Goal: Information Seeking & Learning: Learn about a topic

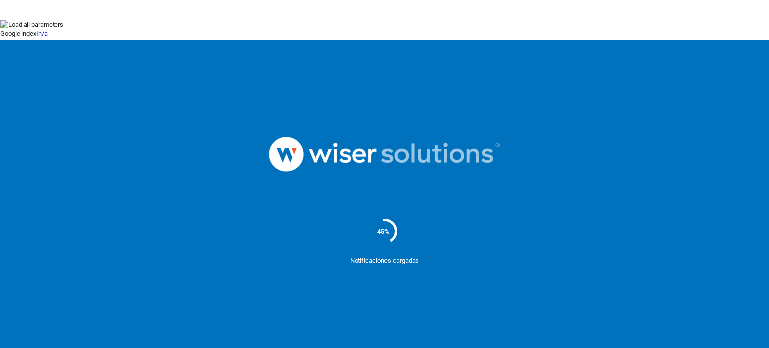
click at [0, 127] on button at bounding box center [0, 127] width 0 height 0
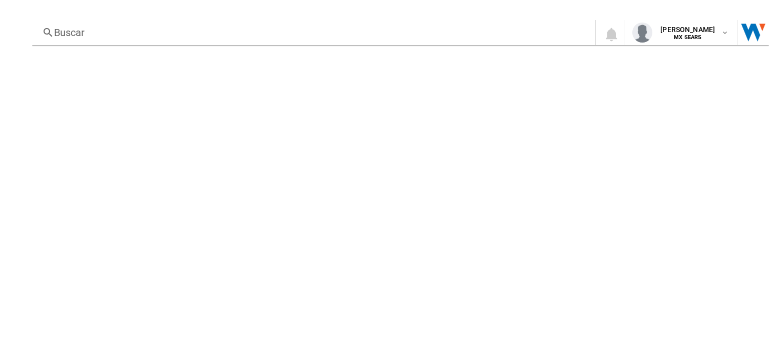
click at [44, 139] on button "For this domain" at bounding box center [22, 143] width 44 height 8
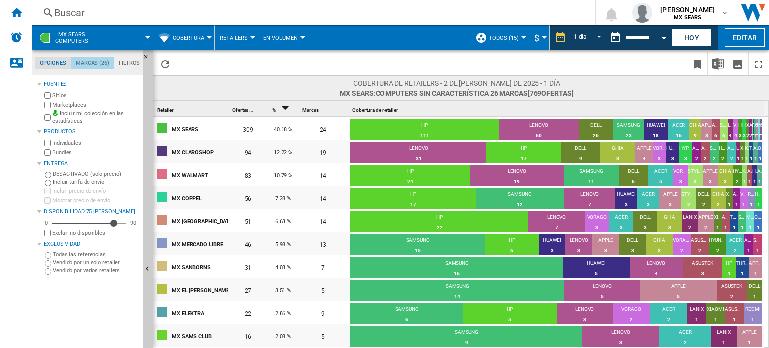
click at [87, 62] on md-tab-item "Marcas (26)" at bounding box center [92, 63] width 43 height 12
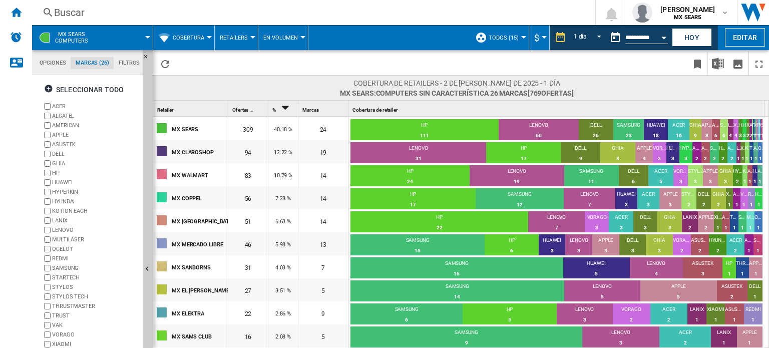
scroll to position [38, 0]
click at [659, 37] on button "Open calendar" at bounding box center [664, 36] width 18 height 18
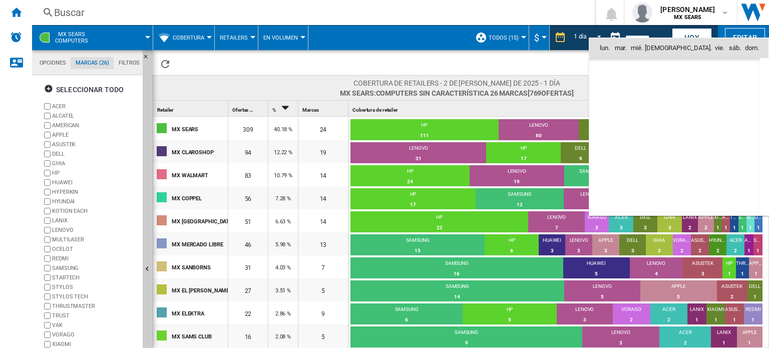
scroll to position [4644, 0]
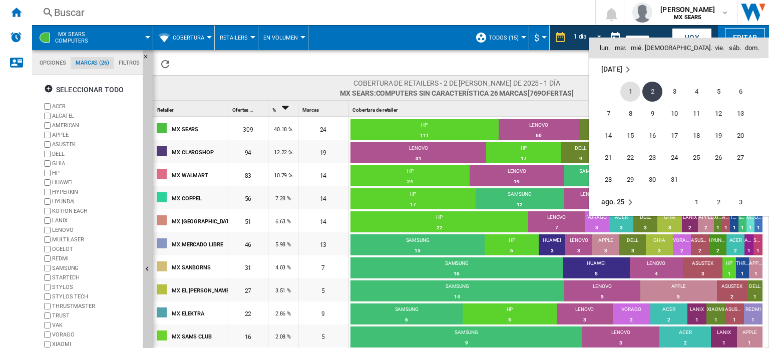
click at [631, 91] on span "1" at bounding box center [630, 92] width 20 height 20
type input "**********"
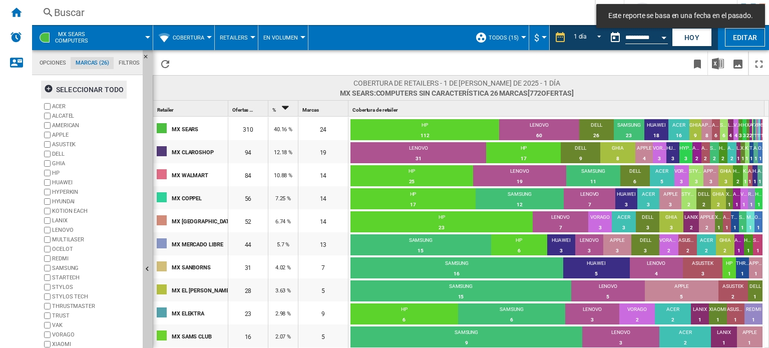
click at [87, 90] on div "Seleccionar todo" at bounding box center [84, 90] width 80 height 18
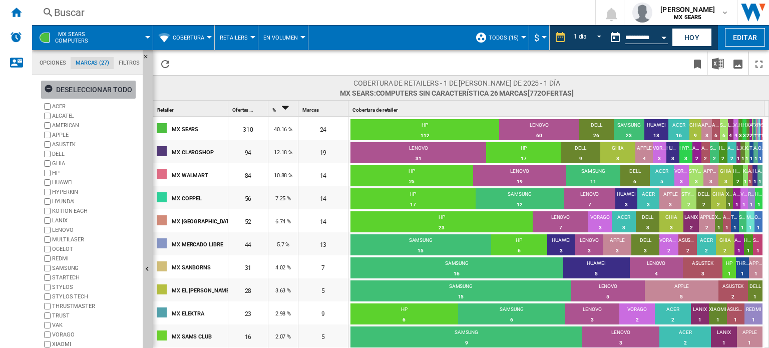
click at [46, 89] on ng-md-icon "button" at bounding box center [50, 90] width 12 height 12
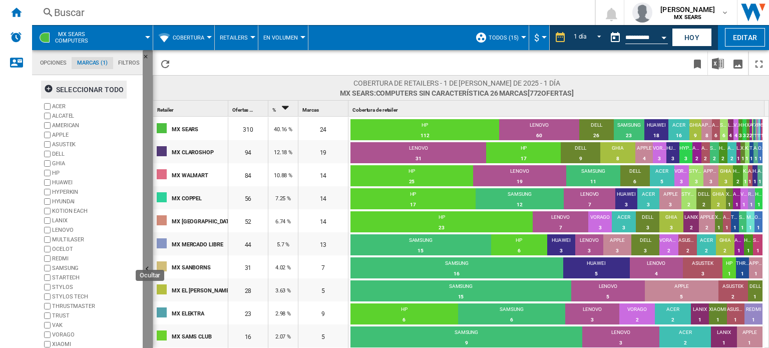
drag, startPoint x: 145, startPoint y: 210, endPoint x: 146, endPoint y: 311, distance: 101.6
click at [146, 311] on button "Ocultar" at bounding box center [148, 269] width 10 height 439
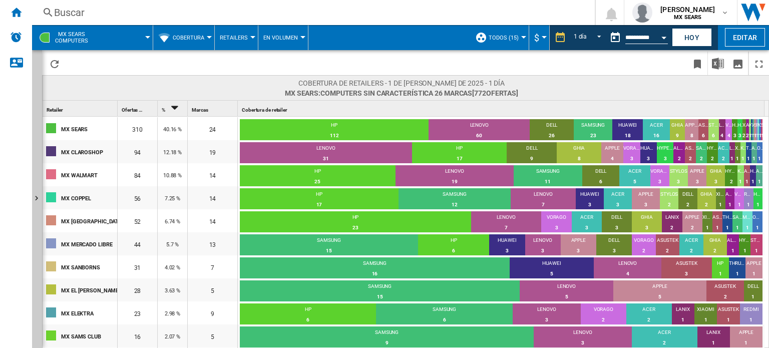
click at [46, 38] on div at bounding box center [45, 38] width 10 height 10
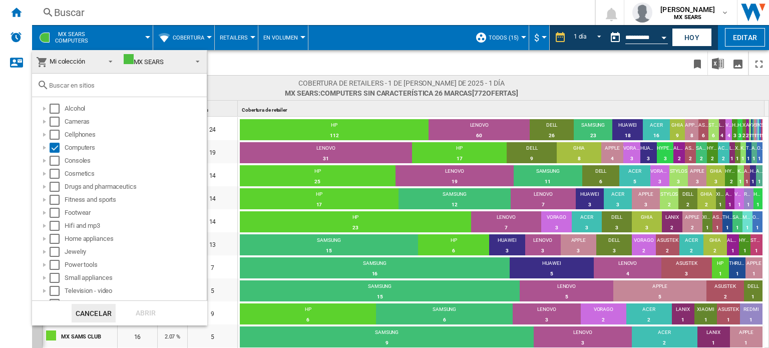
click at [254, 71] on md-backdrop at bounding box center [384, 174] width 769 height 348
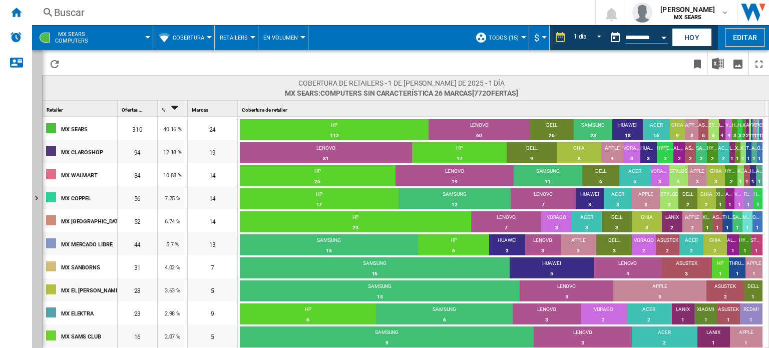
click at [48, 33] on div at bounding box center [45, 38] width 10 height 10
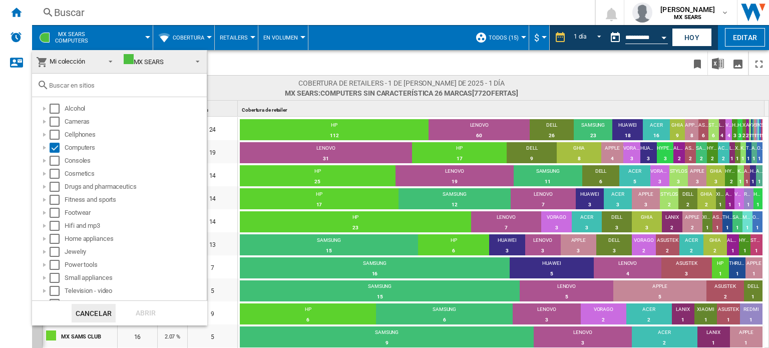
click at [148, 41] on md-backdrop at bounding box center [384, 174] width 769 height 348
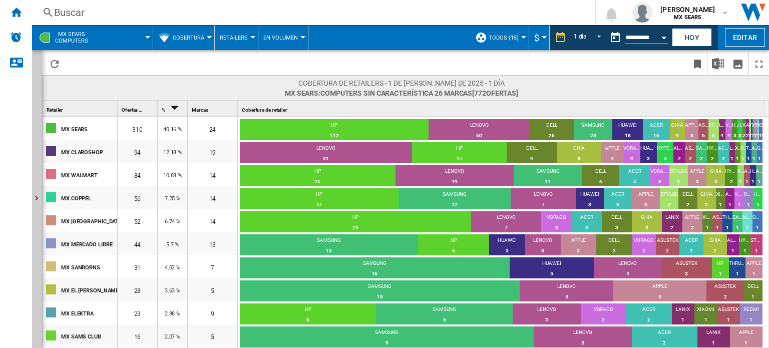
click at [202, 39] on span "Cobertura" at bounding box center [189, 38] width 32 height 7
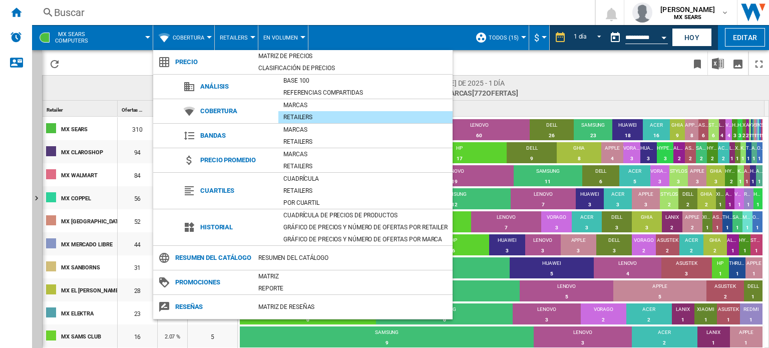
click at [114, 69] on md-backdrop at bounding box center [384, 174] width 769 height 348
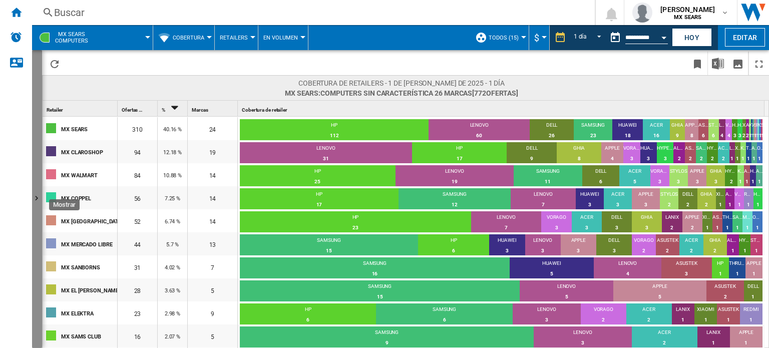
click at [37, 196] on ng-md-icon "Mostrar" at bounding box center [38, 200] width 12 height 12
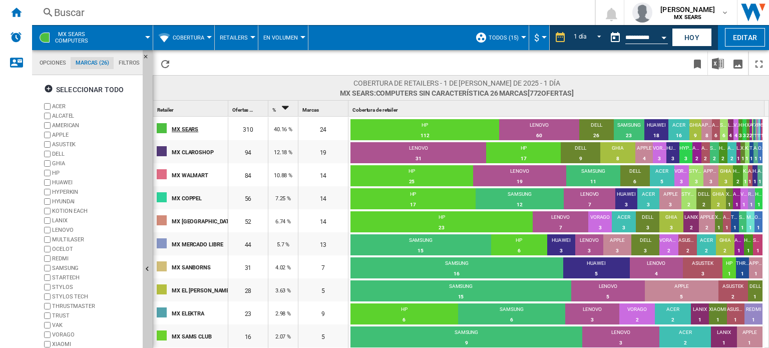
click at [180, 132] on div "MX SEARS" at bounding box center [200, 128] width 56 height 21
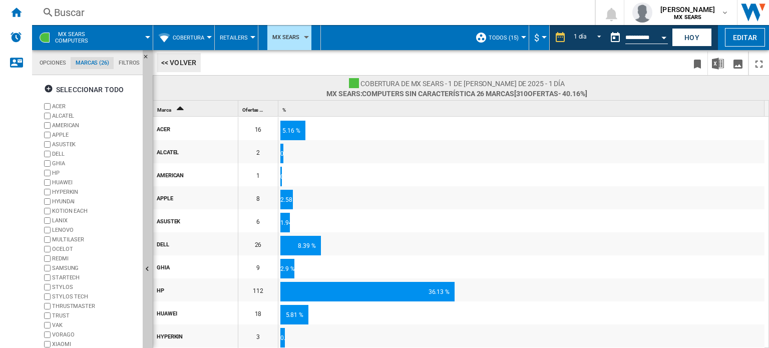
click at [161, 63] on button "<< Volver" at bounding box center [179, 62] width 44 height 19
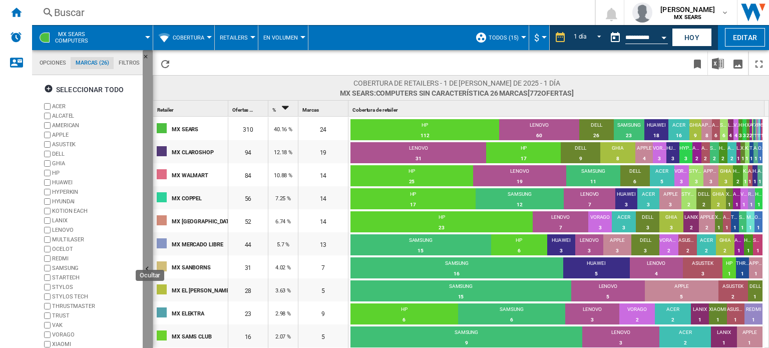
drag, startPoint x: 146, startPoint y: 109, endPoint x: 143, endPoint y: 200, distance: 90.7
click at [143, 200] on button "Ocultar" at bounding box center [148, 269] width 10 height 439
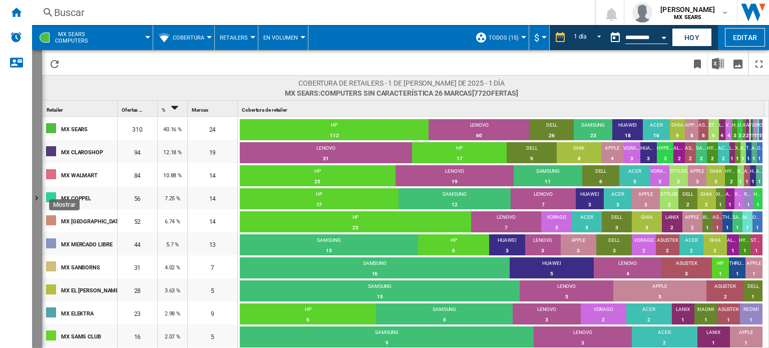
click at [36, 198] on ng-md-icon "Mostrar" at bounding box center [38, 200] width 12 height 12
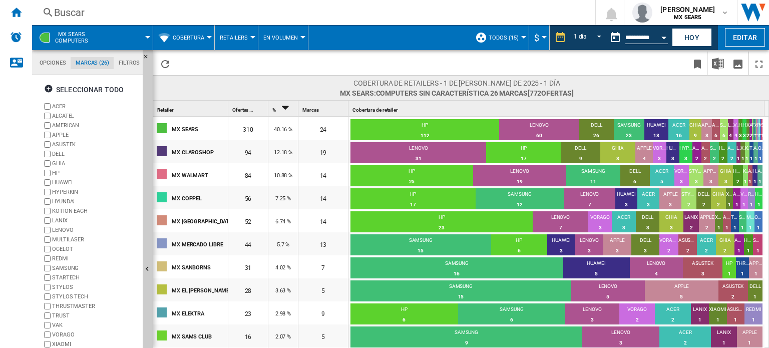
click at [53, 70] on md-tabs-canvas "Opciones Marcas (26) Filtros Opciones Marcas (26) Filtros" at bounding box center [92, 62] width 120 height 25
click at [52, 67] on md-tab-item "Opciones" at bounding box center [53, 63] width 36 height 12
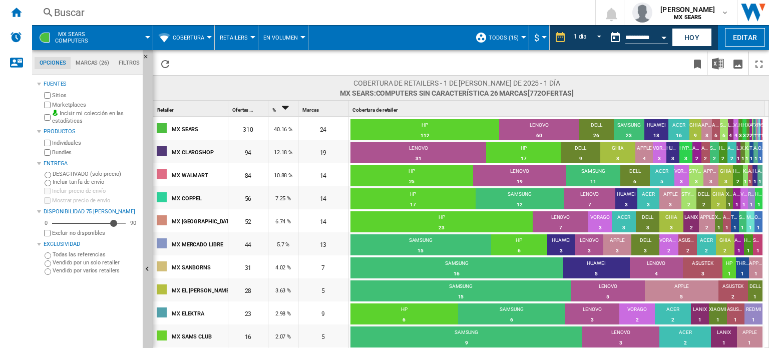
scroll to position [12, 0]
click at [88, 67] on md-tab-item "Marcas (26)" at bounding box center [92, 63] width 43 height 12
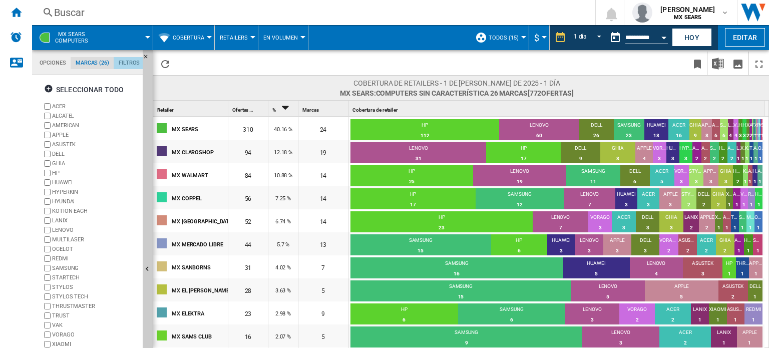
click at [132, 60] on md-tab-item "Filtros" at bounding box center [129, 63] width 31 height 12
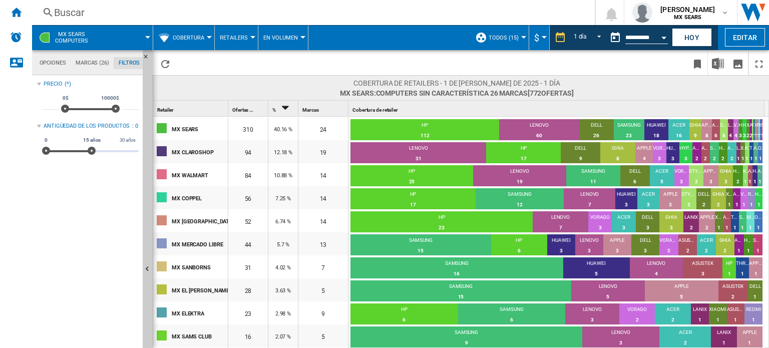
scroll to position [65, 0]
click at [104, 61] on md-tab-item "Marcas (26)" at bounding box center [92, 63] width 43 height 12
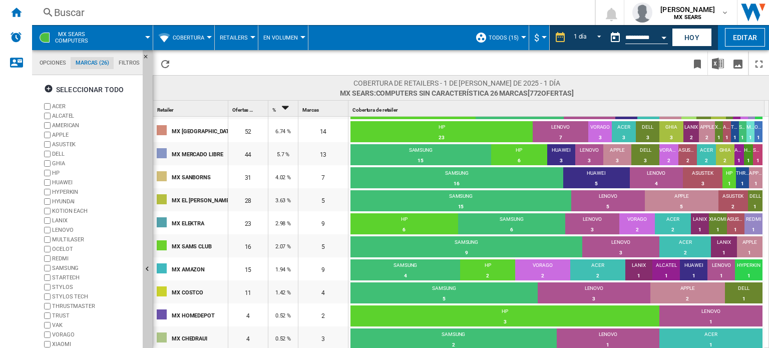
scroll to position [0, 0]
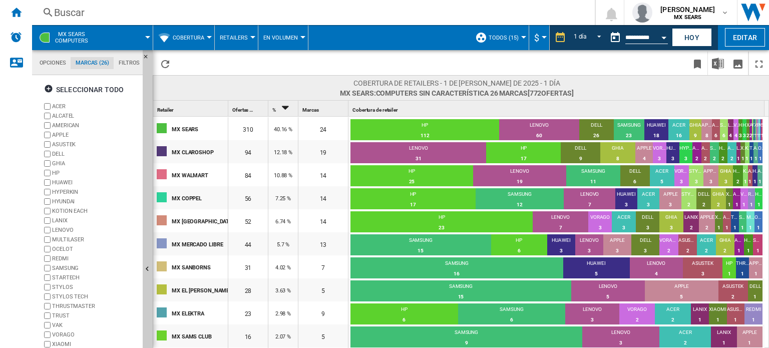
click at [250, 45] on button "Retailers" at bounding box center [236, 37] width 33 height 25
click at [289, 36] on md-backdrop at bounding box center [384, 174] width 769 height 348
click at [50, 66] on md-tab-item "Opciones" at bounding box center [53, 63] width 36 height 12
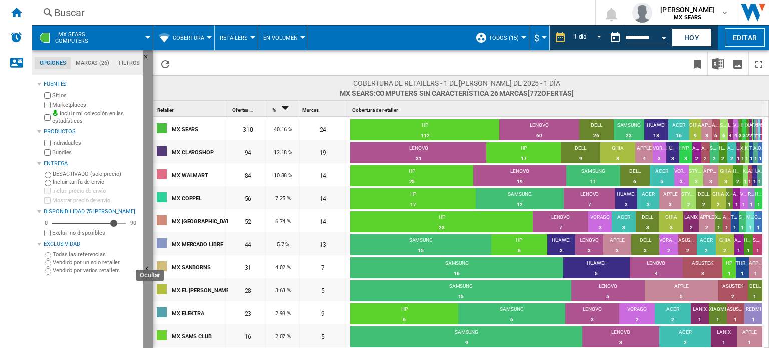
drag, startPoint x: 144, startPoint y: 139, endPoint x: 145, endPoint y: 210, distance: 70.6
click at [145, 210] on button "Ocultar" at bounding box center [148, 269] width 10 height 439
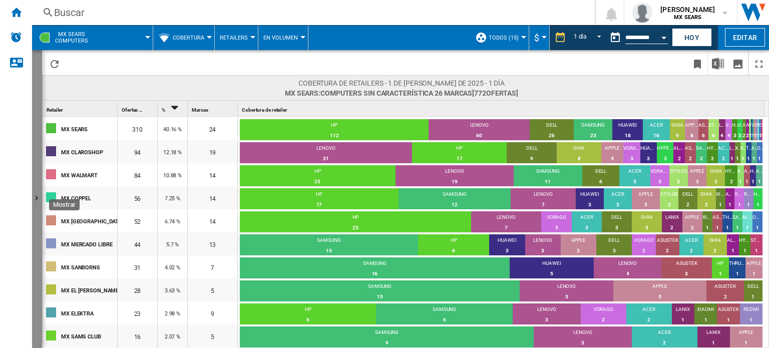
click at [35, 198] on ng-md-icon "Mostrar" at bounding box center [38, 200] width 12 height 12
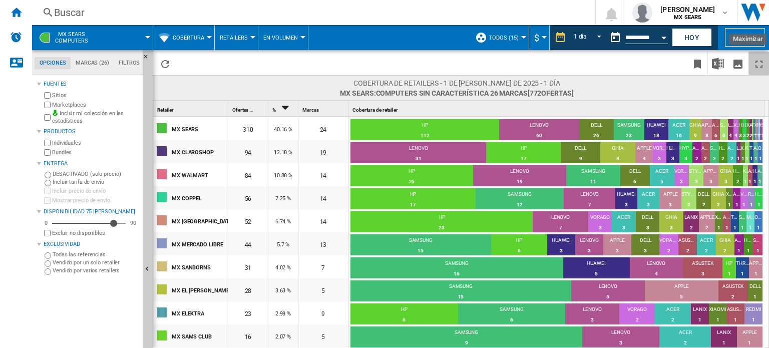
click at [765, 64] on button "Maximizar" at bounding box center [759, 64] width 20 height 24
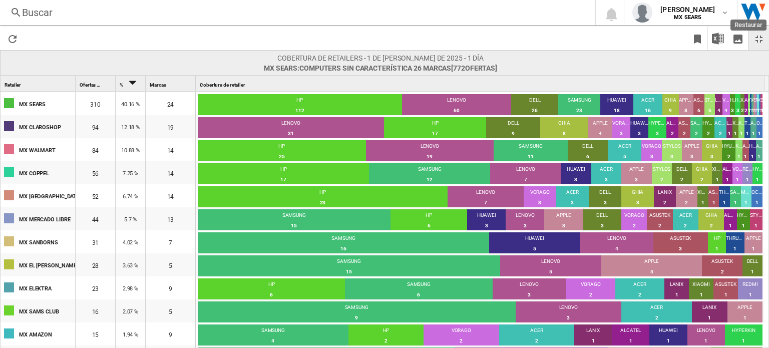
click at [753, 40] on ng-md-icon "Restaurar" at bounding box center [759, 39] width 12 height 12
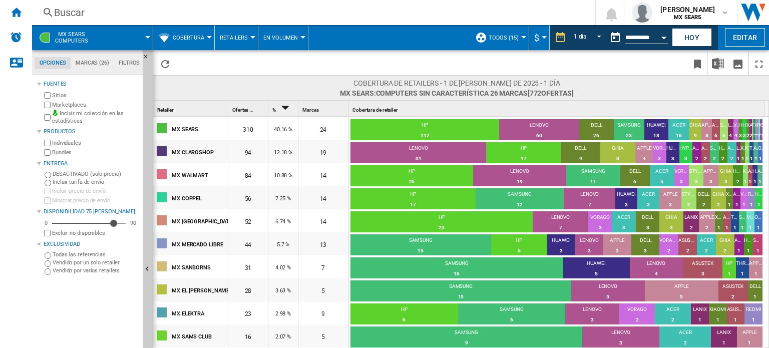
click at [490, 94] on span "MX SEARS:Computers Sin característica 26 marcas [772 ofertas ]" at bounding box center [456, 93] width 233 height 10
click at [290, 110] on icon "Sort Descending" at bounding box center [285, 108] width 17 height 14
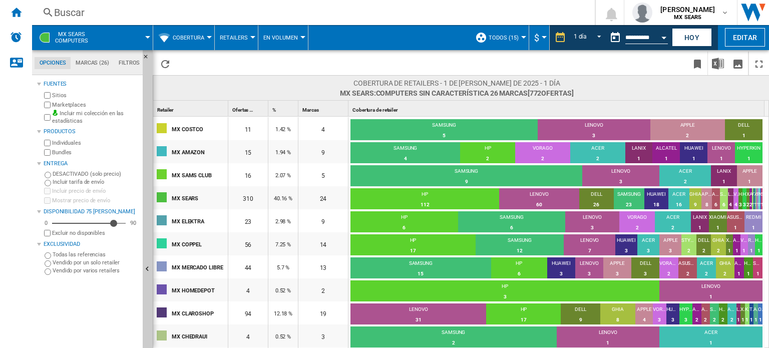
click at [290, 110] on div "% 1" at bounding box center [284, 109] width 28 height 16
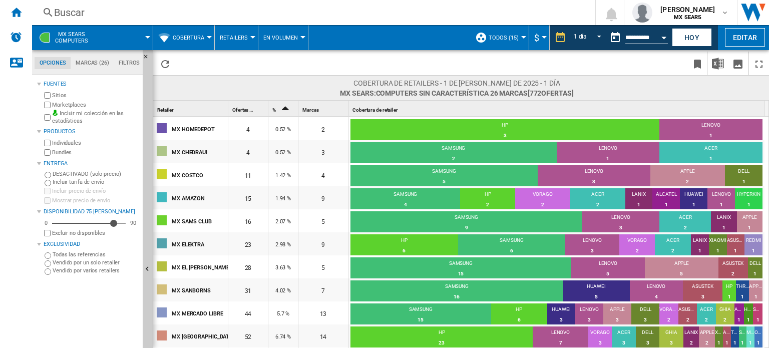
click at [290, 110] on icon "Sort Ascending" at bounding box center [285, 108] width 17 height 14
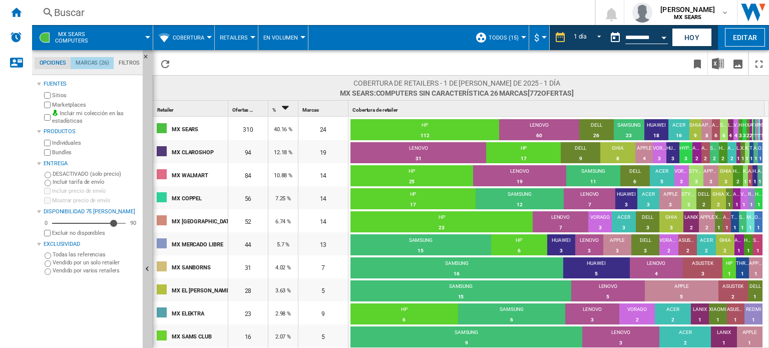
click at [92, 68] on md-tab-item "Marcas (26)" at bounding box center [92, 63] width 43 height 12
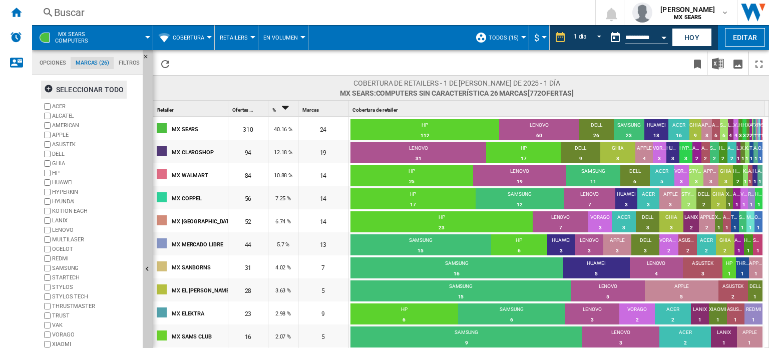
click at [79, 90] on div "Seleccionar todo" at bounding box center [84, 90] width 80 height 18
click at [50, 90] on ng-md-icon "button" at bounding box center [50, 90] width 12 height 12
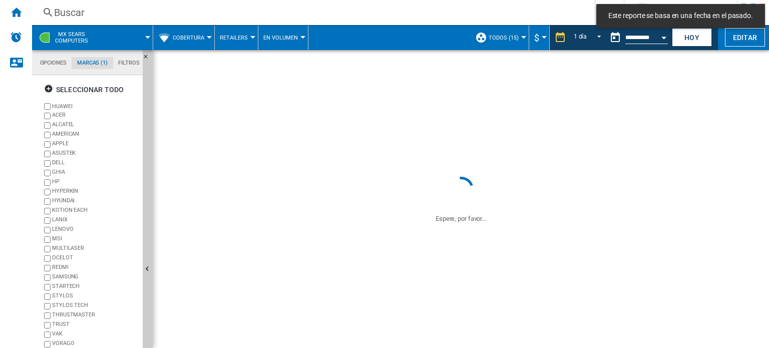
drag, startPoint x: 143, startPoint y: 178, endPoint x: 145, endPoint y: 274, distance: 96.2
click at [145, 274] on button "Ocultar" at bounding box center [148, 269] width 10 height 439
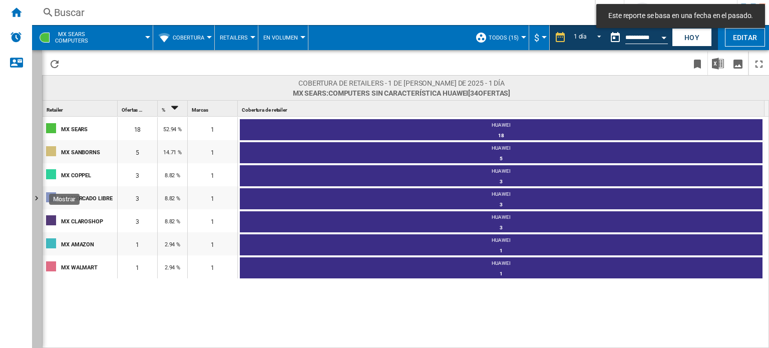
click at [36, 192] on button "Mostrar" at bounding box center [37, 199] width 10 height 298
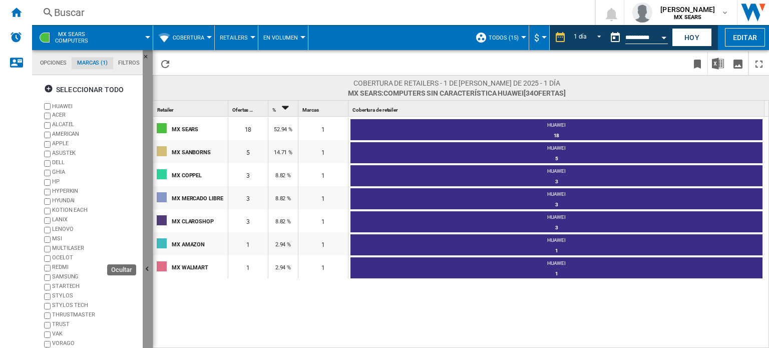
drag, startPoint x: 143, startPoint y: 102, endPoint x: 148, endPoint y: 223, distance: 121.8
click at [148, 223] on button "Ocultar" at bounding box center [148, 269] width 10 height 439
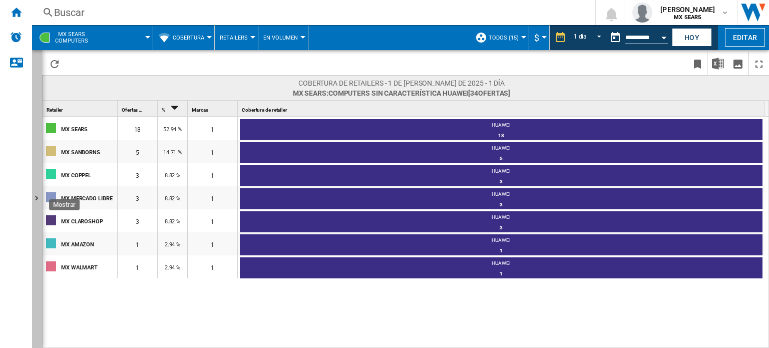
click at [38, 198] on ng-md-icon "Mostrar" at bounding box center [38, 200] width 12 height 12
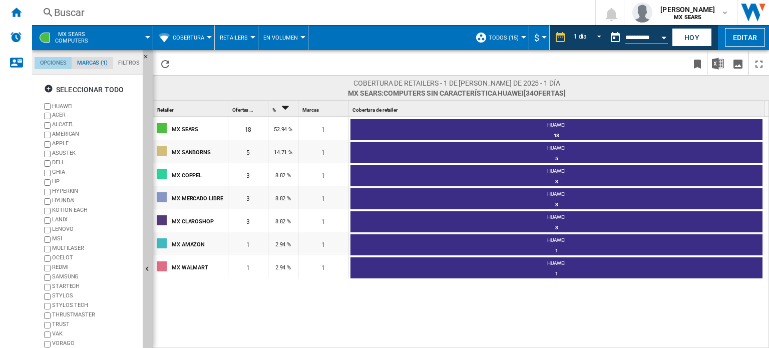
click at [47, 59] on md-tab-item "Opciones" at bounding box center [53, 63] width 37 height 12
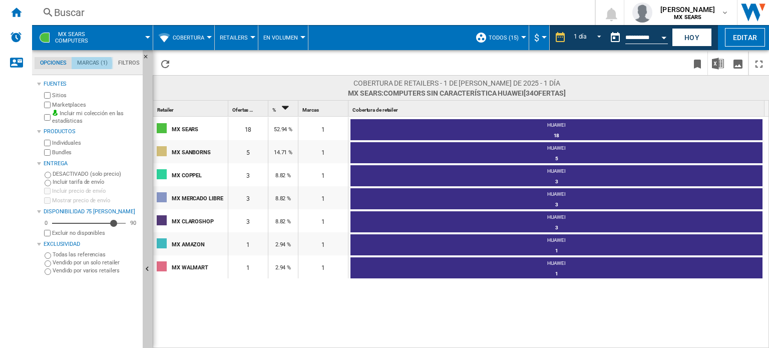
click at [90, 64] on md-tab-item "Marcas (1)" at bounding box center [92, 63] width 41 height 12
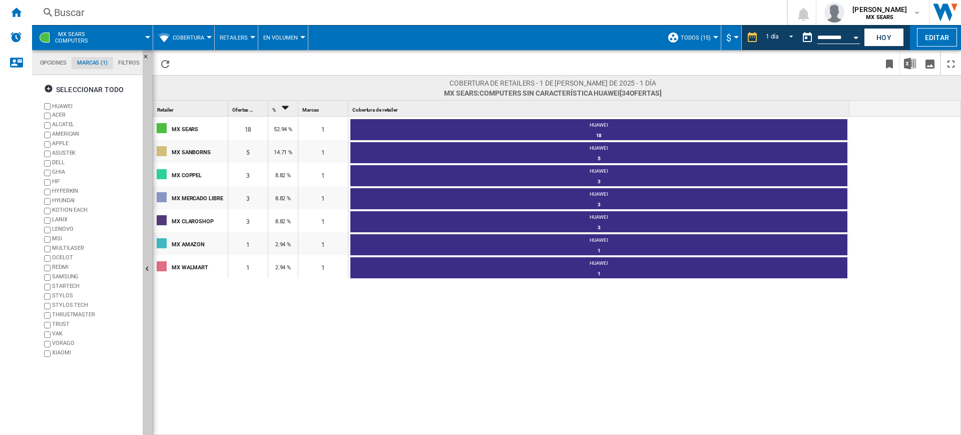
scroll to position [38, 0]
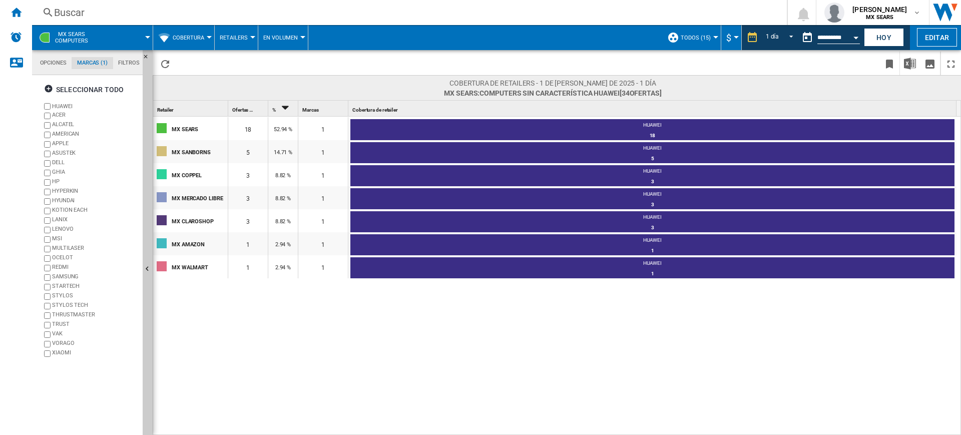
drag, startPoint x: 426, startPoint y: 3, endPoint x: 568, endPoint y: 352, distance: 377.6
click at [568, 347] on div "MX SEARS 18 52.94 % 1 HUAWEI 18 100% MX SANBORNS 5 14.71 % 1 HUAWEI 5 100% MX C…" at bounding box center [557, 276] width 809 height 319
click at [53, 65] on md-tab-item "Opciones" at bounding box center [53, 63] width 37 height 12
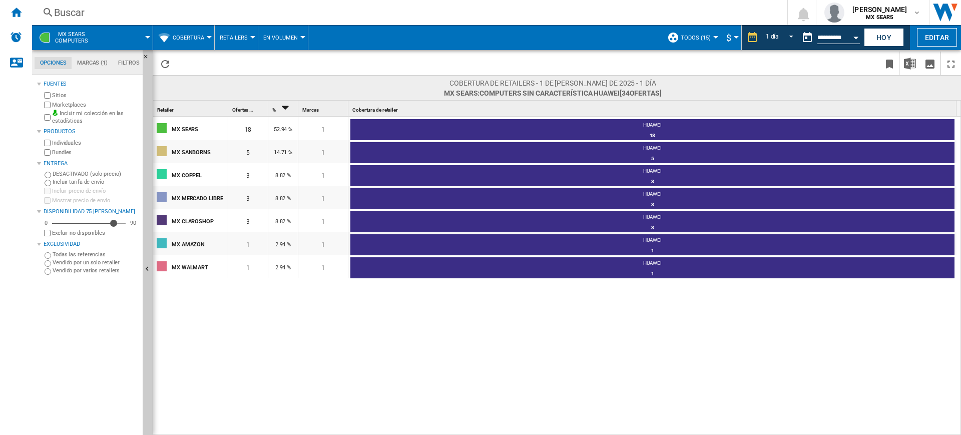
click at [92, 70] on md-tabs-canvas "Opciones Marcas (1) Filtros Opciones Marcas (1) Filtros" at bounding box center [92, 62] width 120 height 25
click at [94, 62] on md-tab-item "Marcas (1)" at bounding box center [92, 63] width 41 height 12
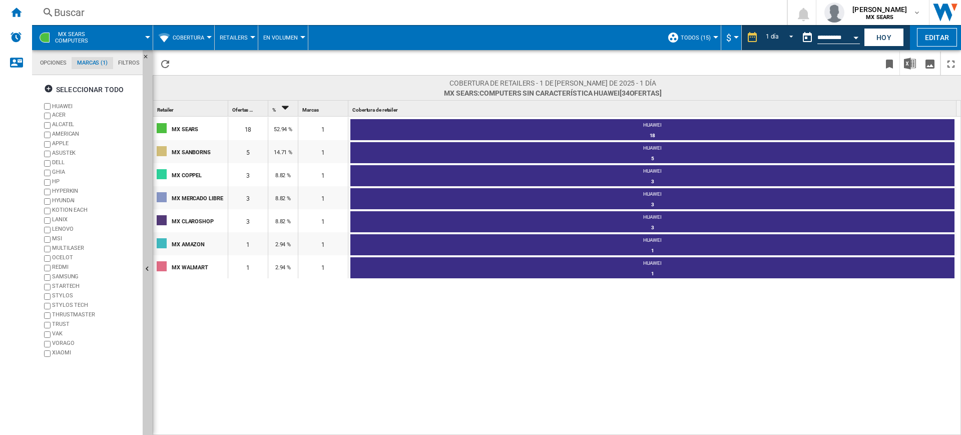
scroll to position [39, 0]
click at [120, 61] on md-tab-item "Filtros" at bounding box center [129, 63] width 32 height 12
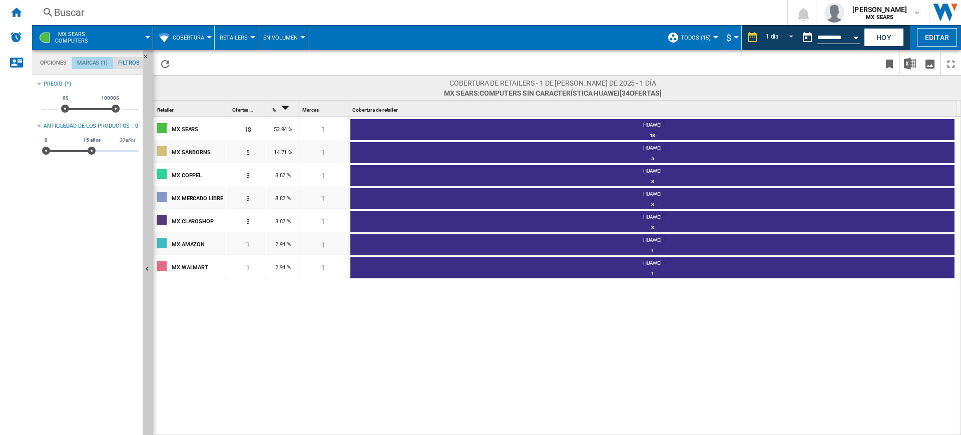
click at [99, 61] on md-tab-item "Marcas (1)" at bounding box center [92, 63] width 41 height 12
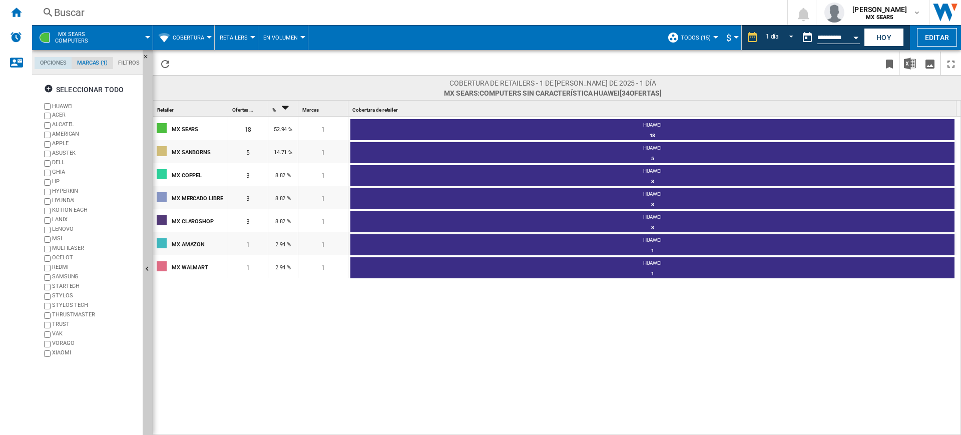
click at [53, 63] on md-tab-item "Opciones" at bounding box center [53, 63] width 37 height 12
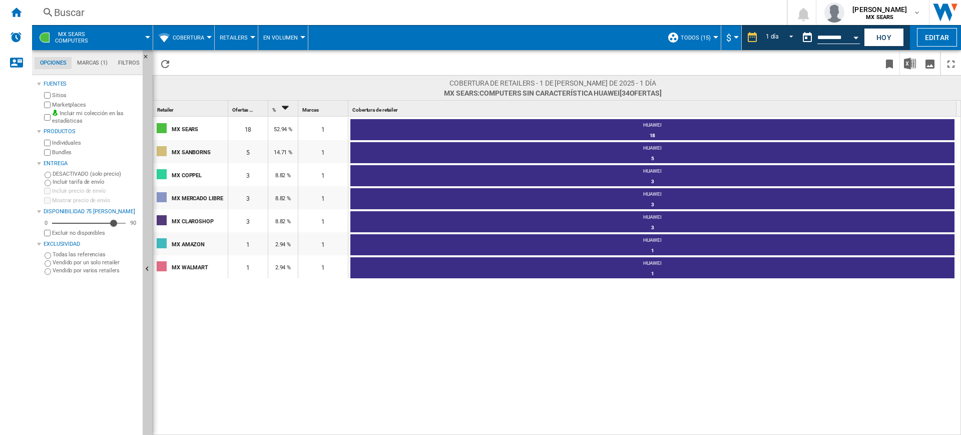
click at [80, 64] on md-tab-item "Marcas (1)" at bounding box center [92, 63] width 41 height 12
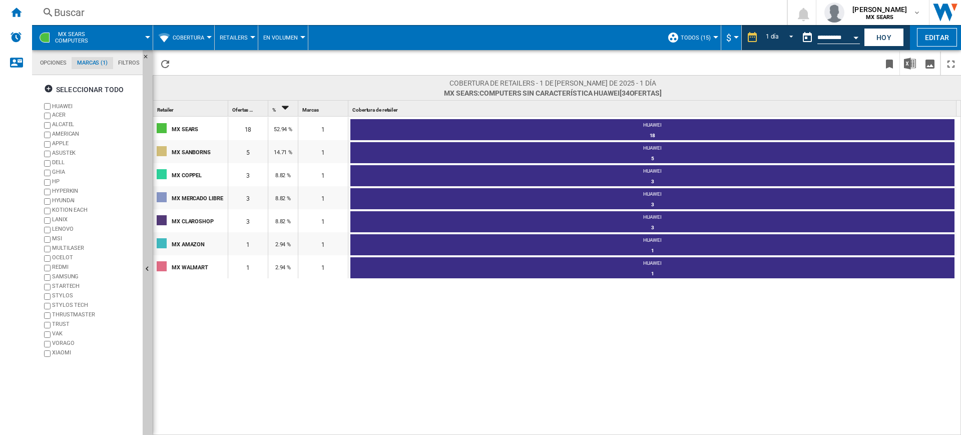
scroll to position [39, 0]
click at [205, 38] on button "Cobertura" at bounding box center [191, 37] width 37 height 25
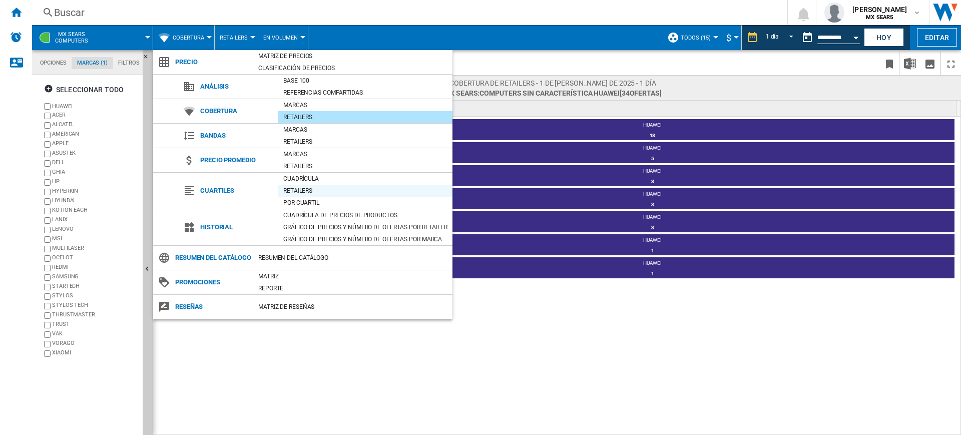
click at [295, 187] on div "Retailers" at bounding box center [365, 191] width 174 height 10
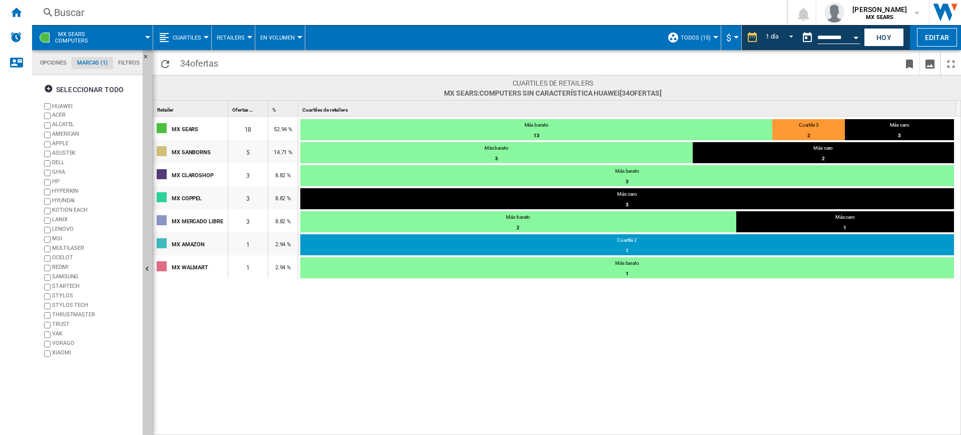
click at [245, 111] on span "Ofertas" at bounding box center [240, 110] width 16 height 6
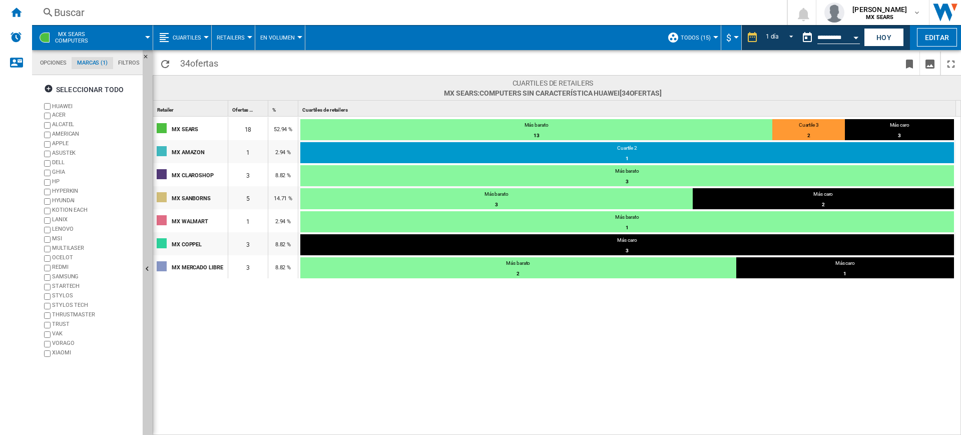
click at [245, 111] on span "Ofertas" at bounding box center [240, 110] width 16 height 6
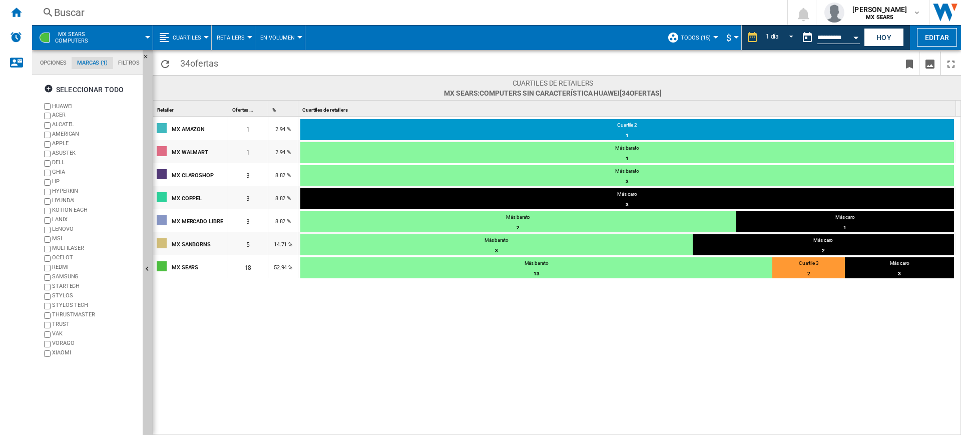
click at [195, 32] on button "Cuartiles" at bounding box center [190, 37] width 34 height 25
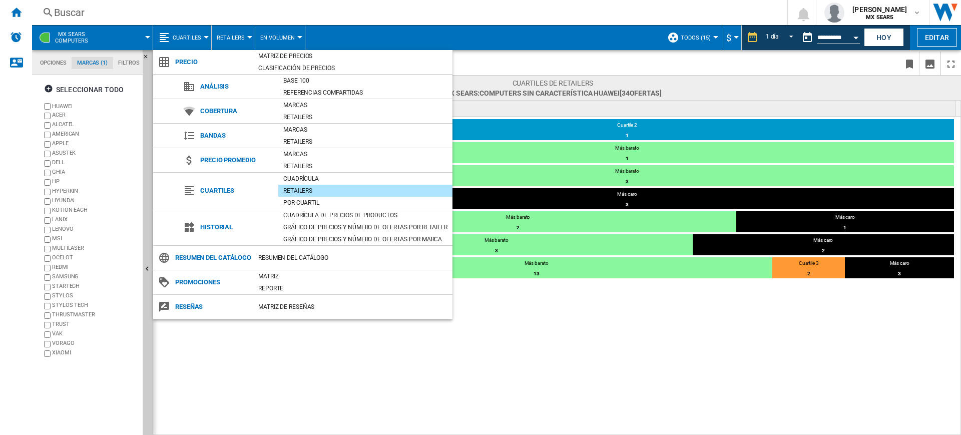
click at [498, 336] on md-backdrop at bounding box center [480, 217] width 961 height 435
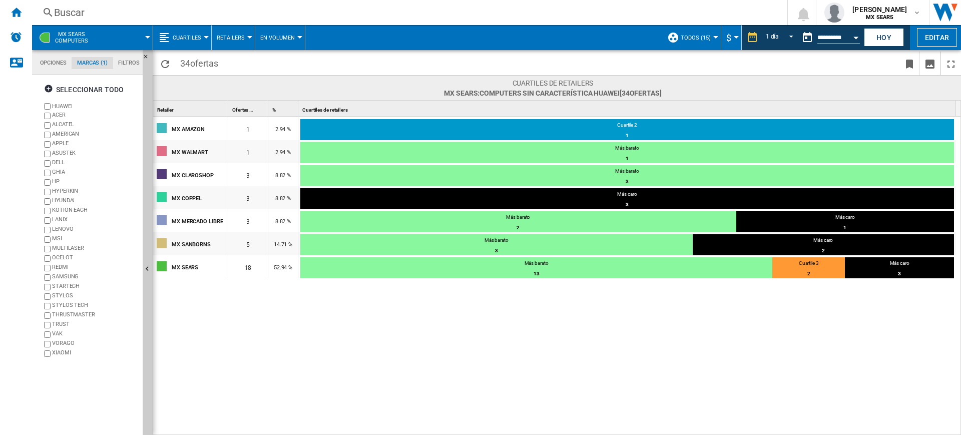
click at [195, 40] on span "Cuartiles" at bounding box center [187, 38] width 29 height 7
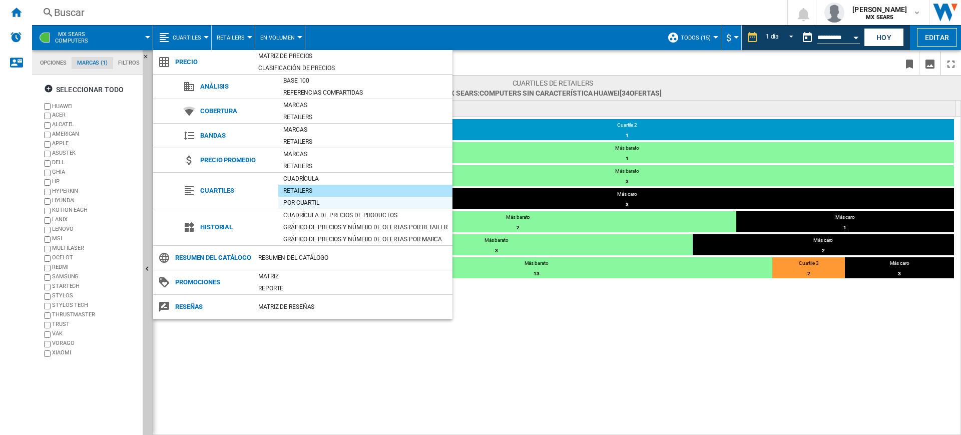
click at [314, 199] on div "Por cuartil" at bounding box center [365, 203] width 174 height 10
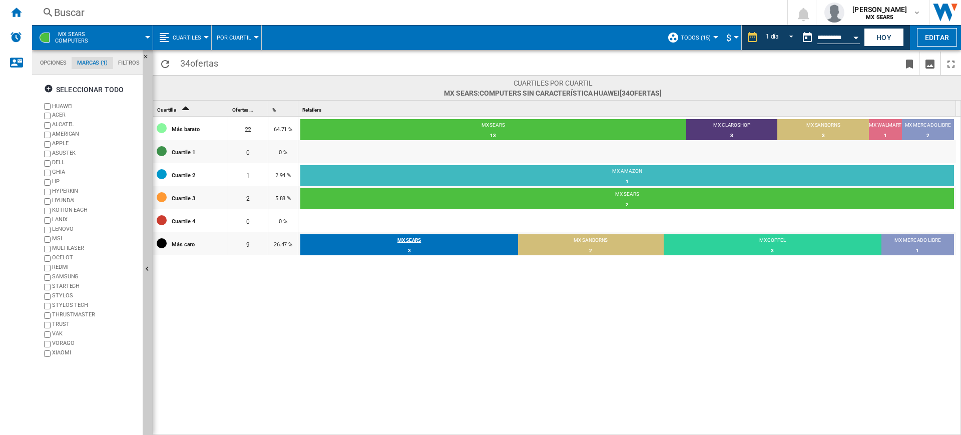
click at [412, 244] on div "MX SEARS" at bounding box center [409, 241] width 218 height 9
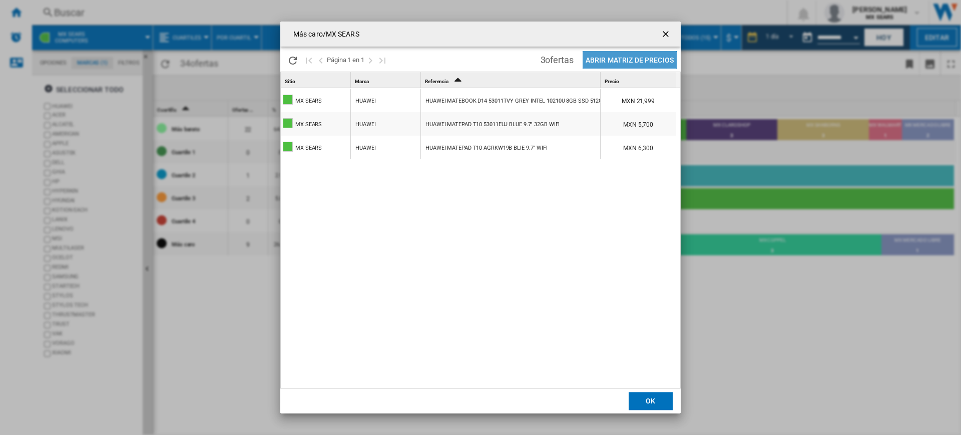
click at [634, 62] on button "Abrir Matriz de precios" at bounding box center [630, 60] width 94 height 18
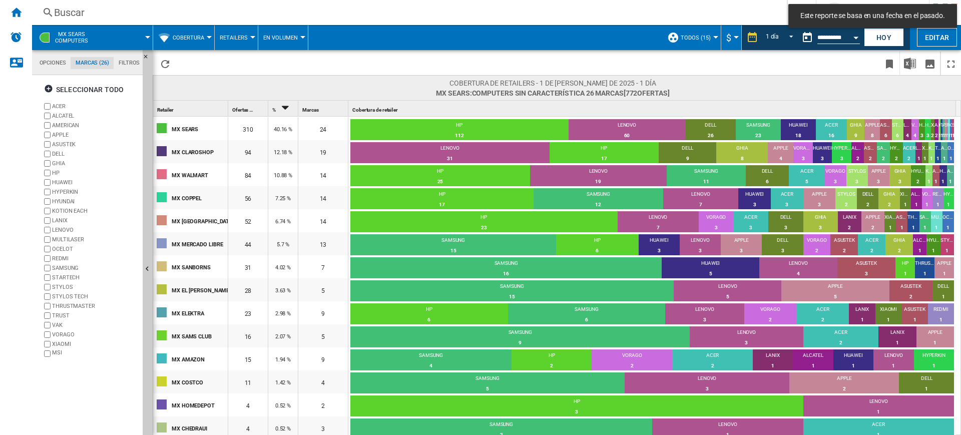
click at [204, 42] on button "Cobertura" at bounding box center [191, 37] width 37 height 25
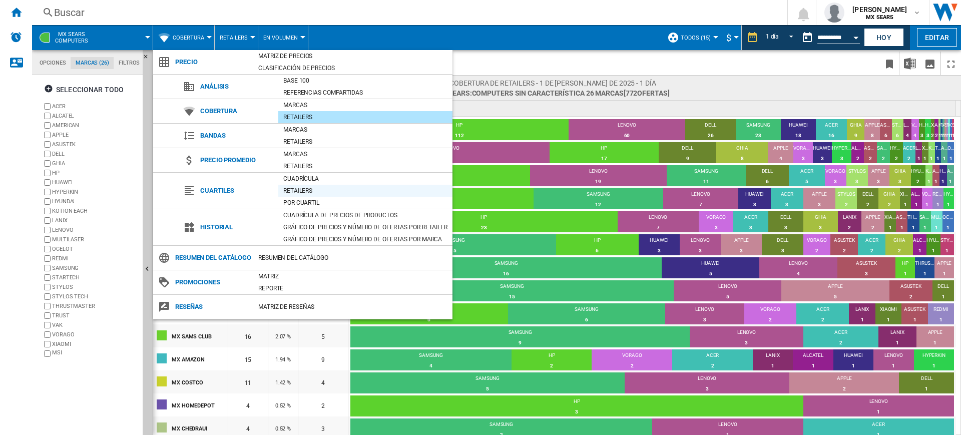
click at [324, 188] on div "Retailers" at bounding box center [365, 191] width 174 height 10
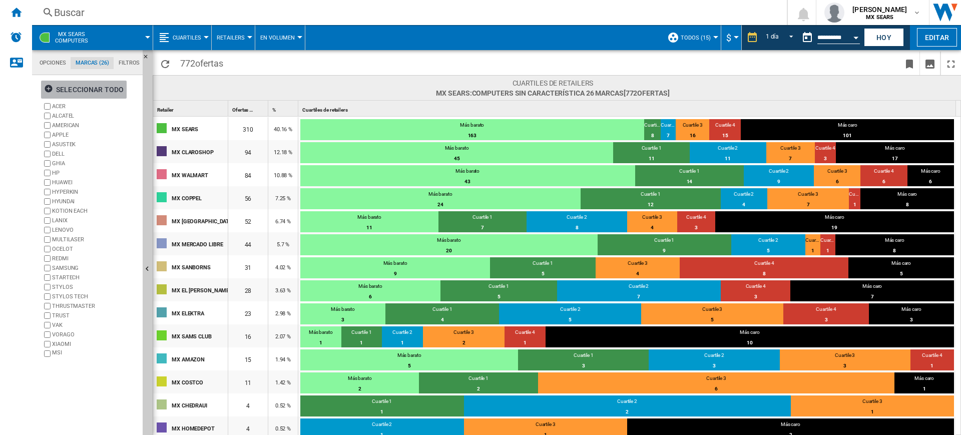
click at [71, 87] on div "Seleccionar todo" at bounding box center [84, 90] width 80 height 18
click at [71, 87] on div "Deseleccionar todo" at bounding box center [88, 90] width 89 height 18
click at [57, 176] on label "HP" at bounding box center [95, 173] width 87 height 8
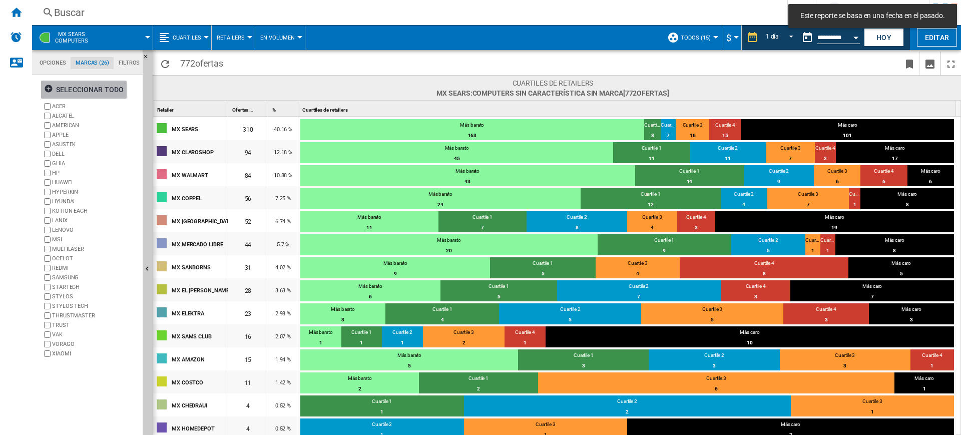
click at [101, 93] on div "Seleccionar todo" at bounding box center [84, 90] width 80 height 18
click at [101, 93] on div "Deseleccionar todo" at bounding box center [88, 90] width 89 height 18
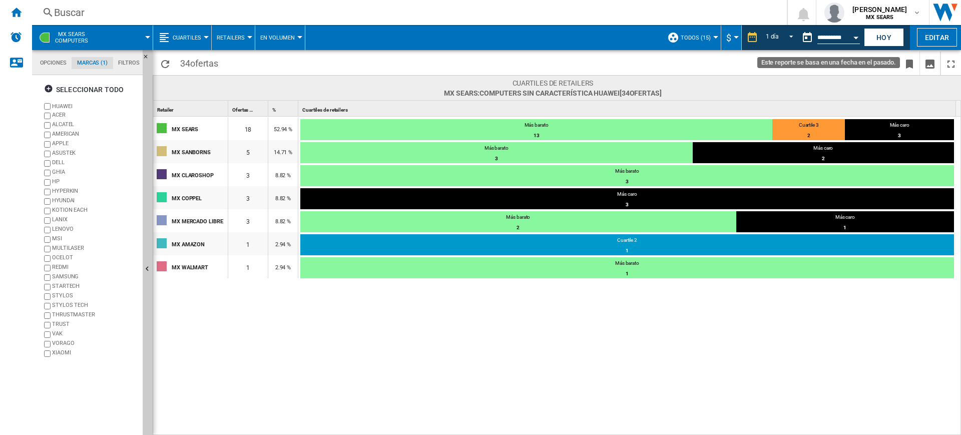
click at [769, 35] on button "Open calendar" at bounding box center [856, 36] width 18 height 18
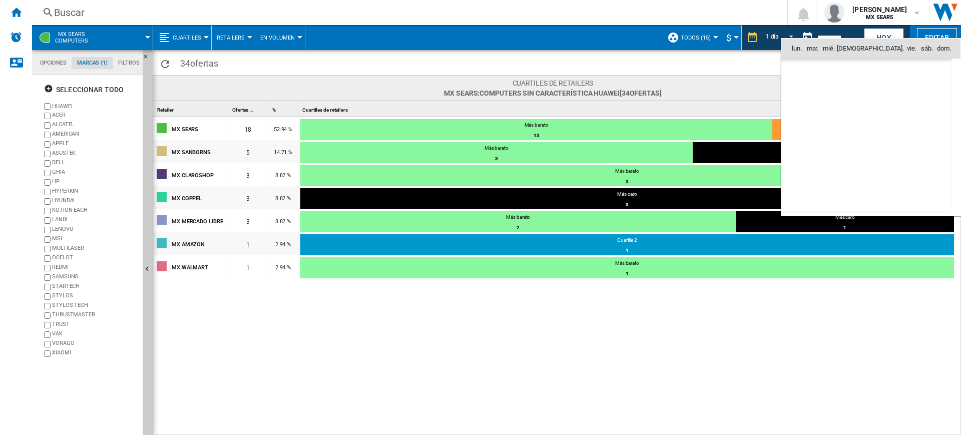
scroll to position [4644, 0]
click at [769, 42] on div at bounding box center [480, 217] width 961 height 435
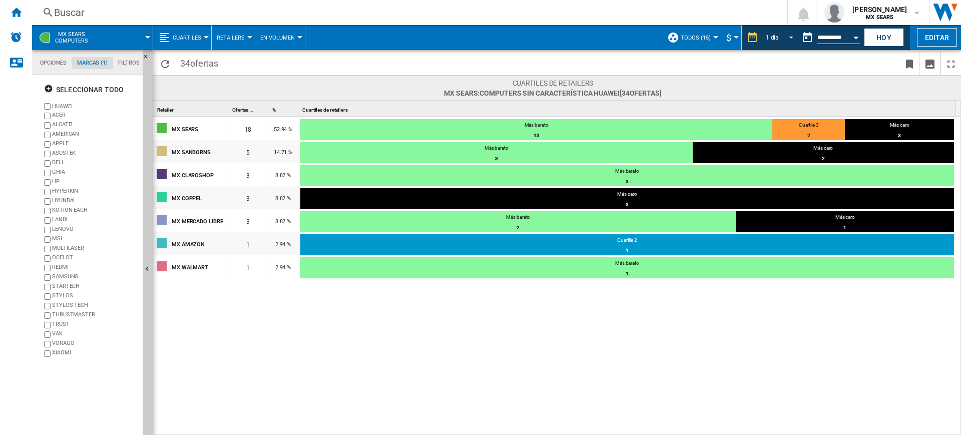
click at [769, 34] on span "REPORTS.WIZARD.STEPS.REPORT.STEPS.REPORT_OPTIONS.PERIOD: 1 día" at bounding box center [789, 36] width 12 height 9
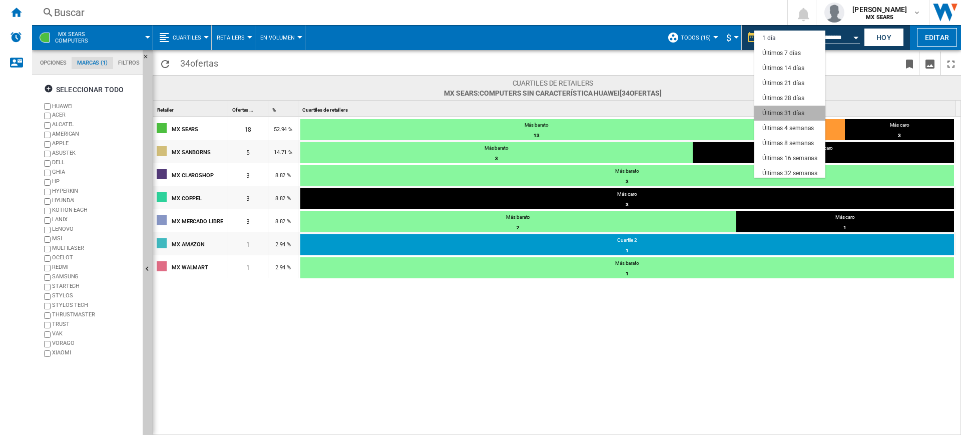
click at [769, 117] on md-option "Últimos 31 días" at bounding box center [789, 113] width 71 height 15
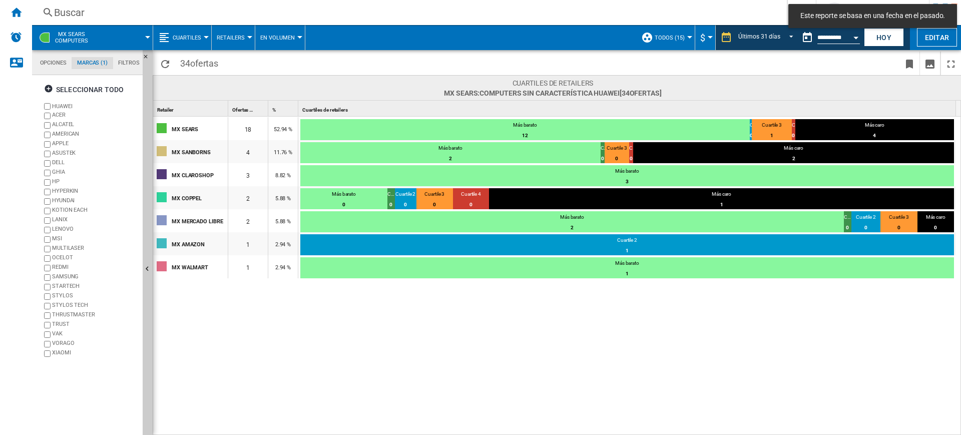
click at [705, 41] on span "$" at bounding box center [702, 38] width 5 height 11
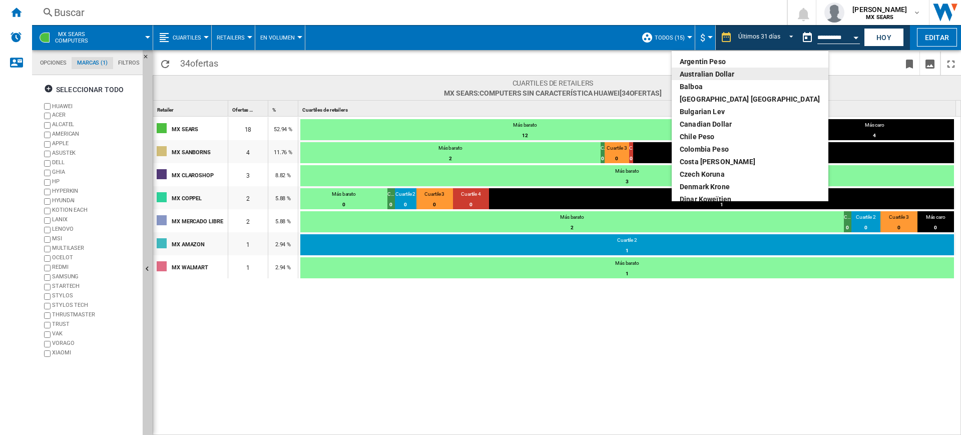
click at [677, 36] on md-backdrop at bounding box center [480, 217] width 961 height 435
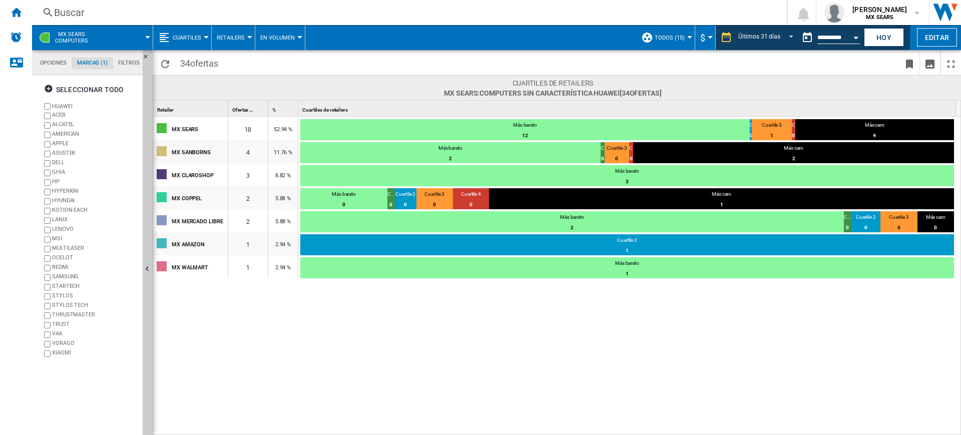
click at [677, 36] on span "TODOS (15)" at bounding box center [670, 38] width 30 height 7
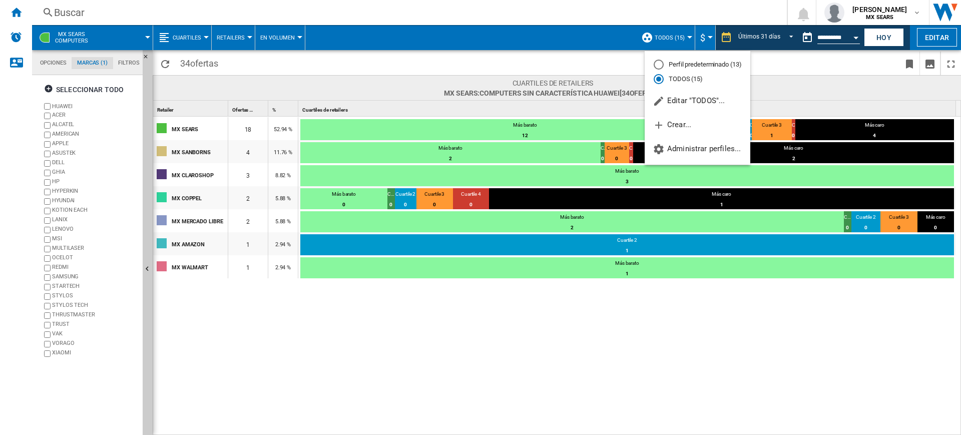
click at [769, 42] on md-backdrop at bounding box center [480, 217] width 961 height 435
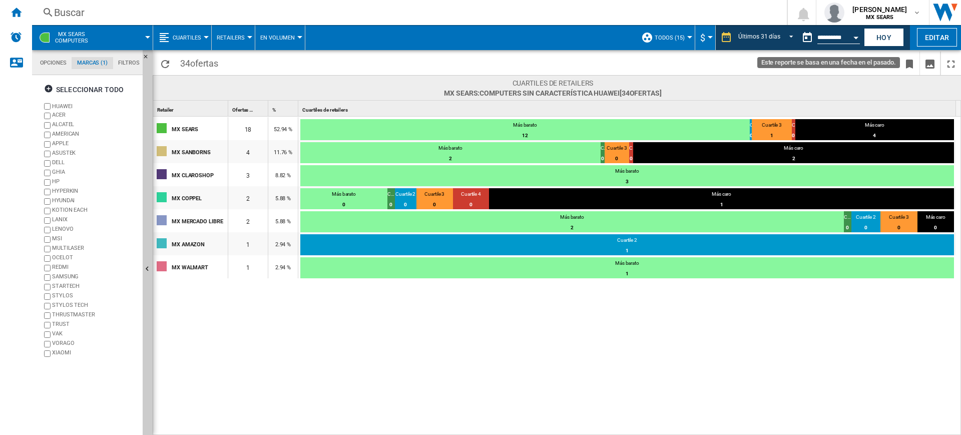
click at [769, 38] on div "Open calendar" at bounding box center [856, 38] width 5 height 3
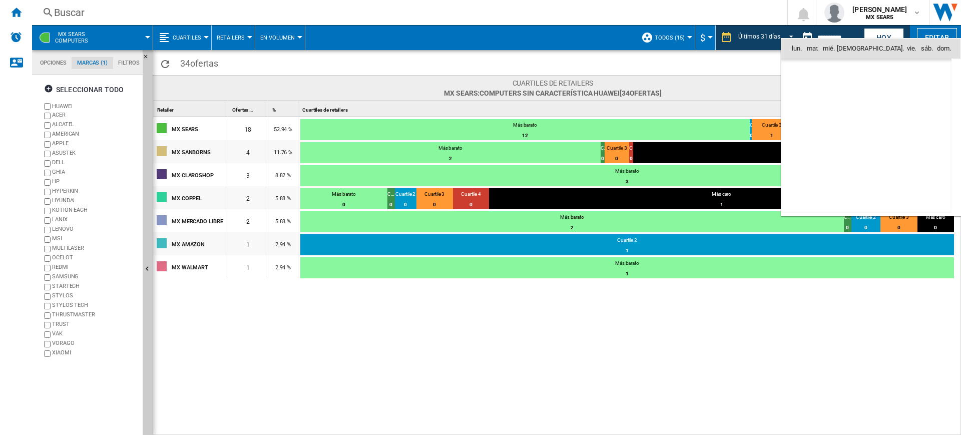
scroll to position [4644, 0]
click at [769, 30] on div at bounding box center [480, 217] width 961 height 435
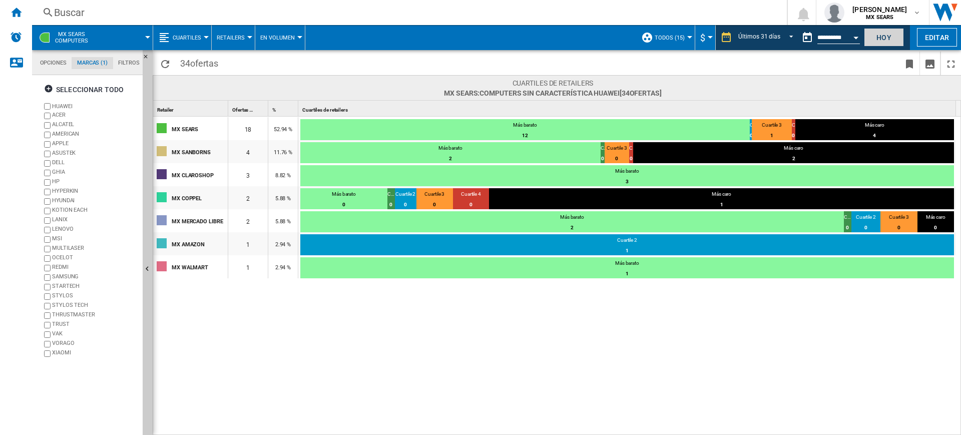
click at [769, 38] on button "Hoy" at bounding box center [884, 37] width 40 height 19
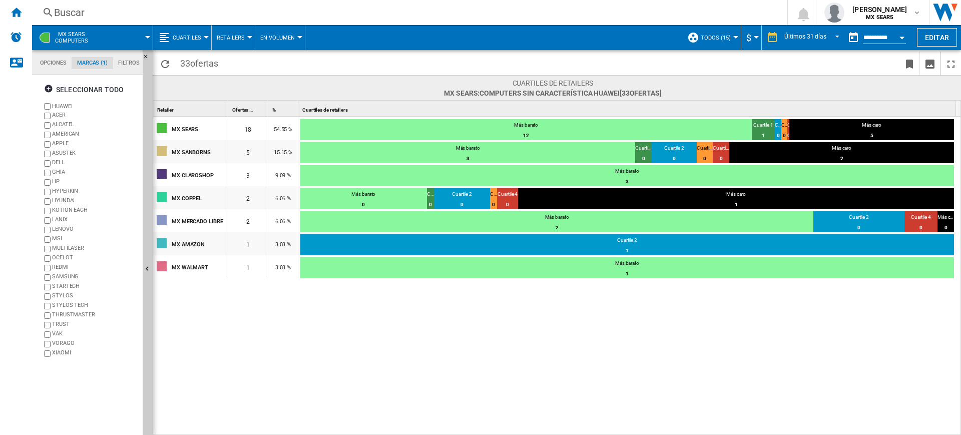
click at [769, 38] on div "Open calendar" at bounding box center [902, 38] width 5 height 3
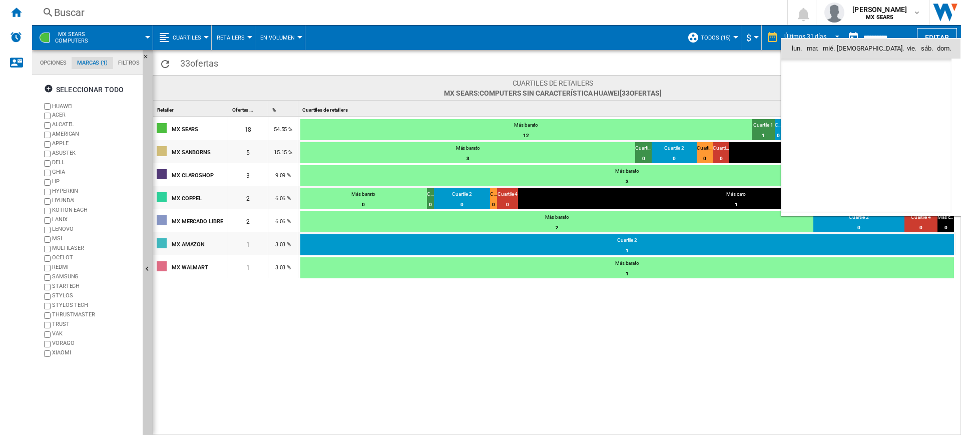
scroll to position [4776, 0]
click at [769, 77] on span "1" at bounding box center [889, 70] width 20 height 20
type input "**********"
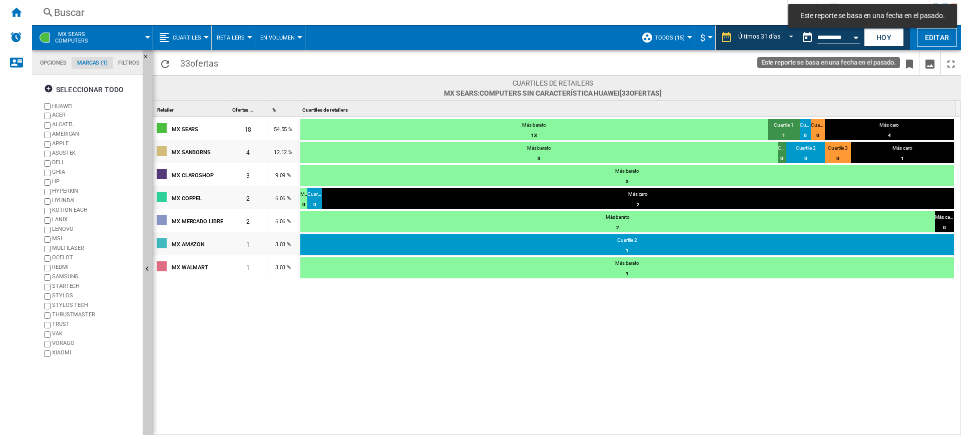
click at [769, 38] on button "Open calendar" at bounding box center [856, 36] width 18 height 18
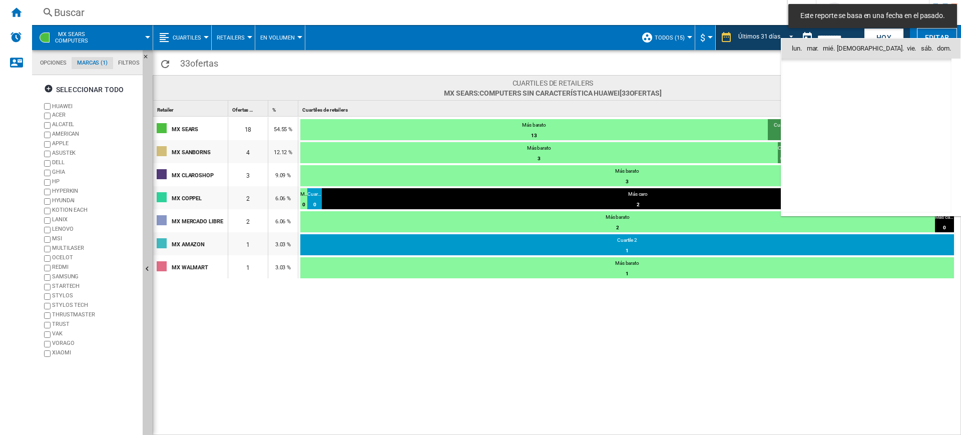
scroll to position [4776, 0]
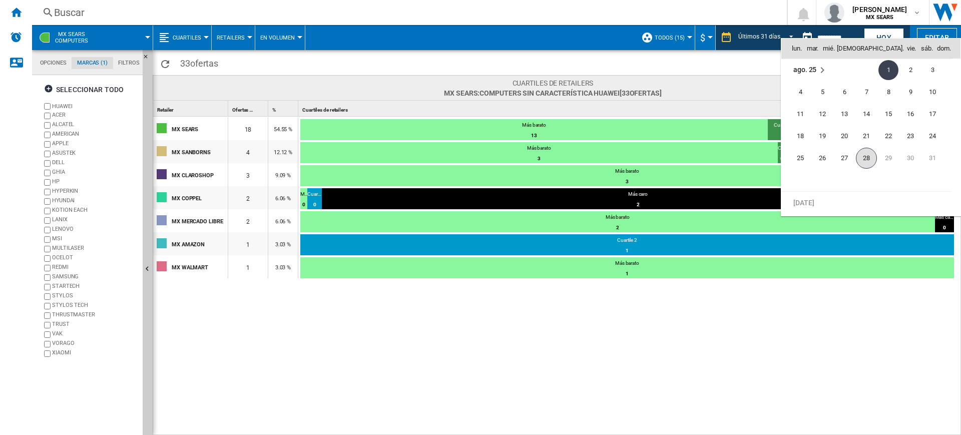
click at [769, 152] on span "28" at bounding box center [866, 158] width 21 height 21
type input "**********"
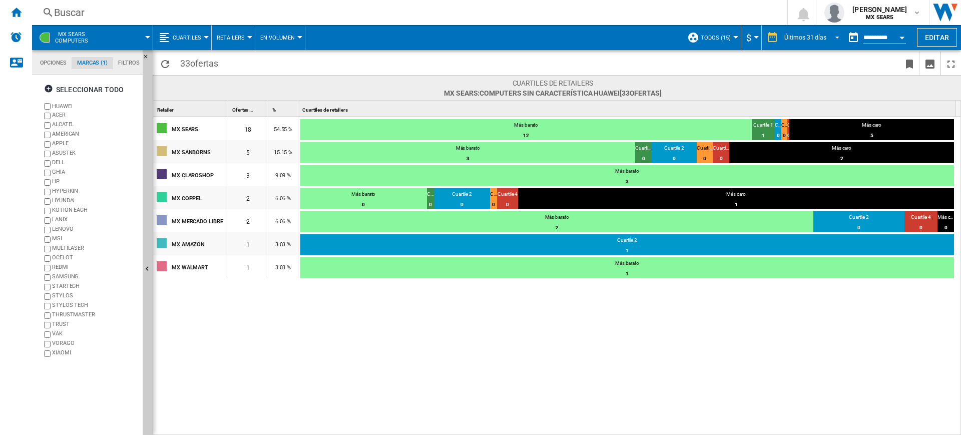
click at [769, 38] on div "Últimos 31 días" at bounding box center [806, 37] width 42 height 7
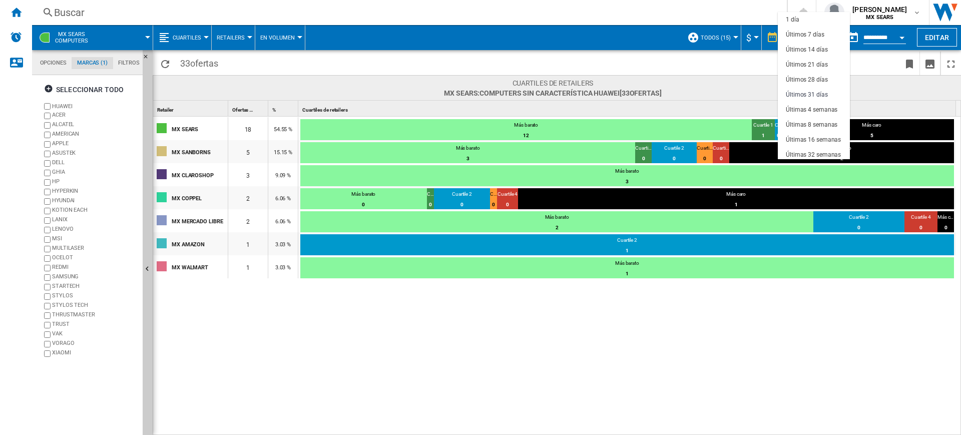
scroll to position [57, 0]
click at [769, 37] on md-backdrop at bounding box center [480, 217] width 961 height 435
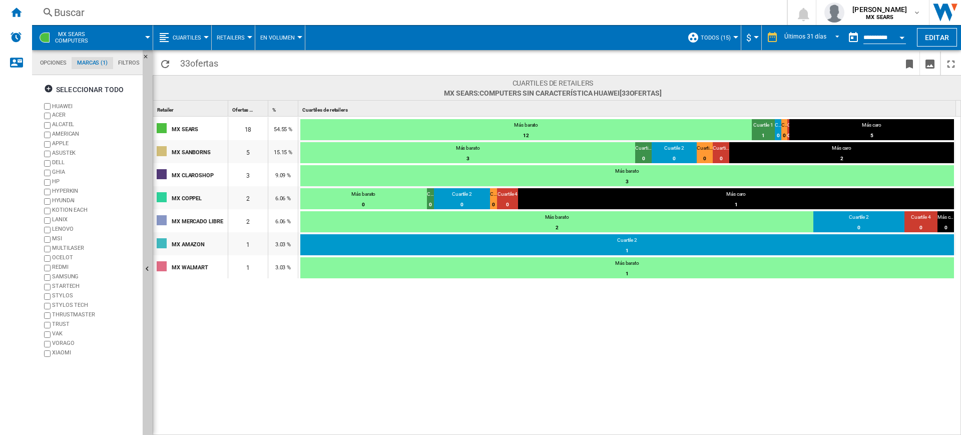
click at [769, 39] on div "Últimos 31 días" at bounding box center [811, 38] width 65 height 17
click at [769, 38] on span "REPORTS.WIZARD.STEPS.REPORT.STEPS.REPORT_OPTIONS.PERIOD: Últimos 31 días" at bounding box center [835, 36] width 12 height 9
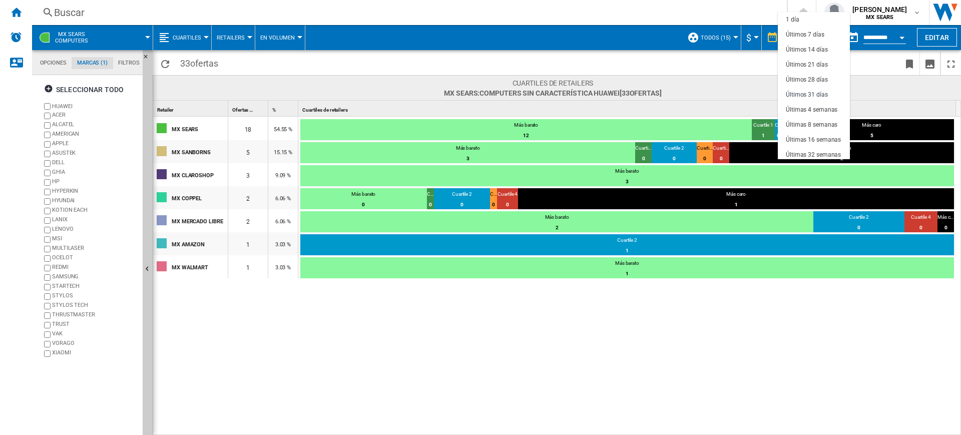
scroll to position [57, 0]
click at [769, 41] on div "Últimos 31 días" at bounding box center [807, 38] width 42 height 9
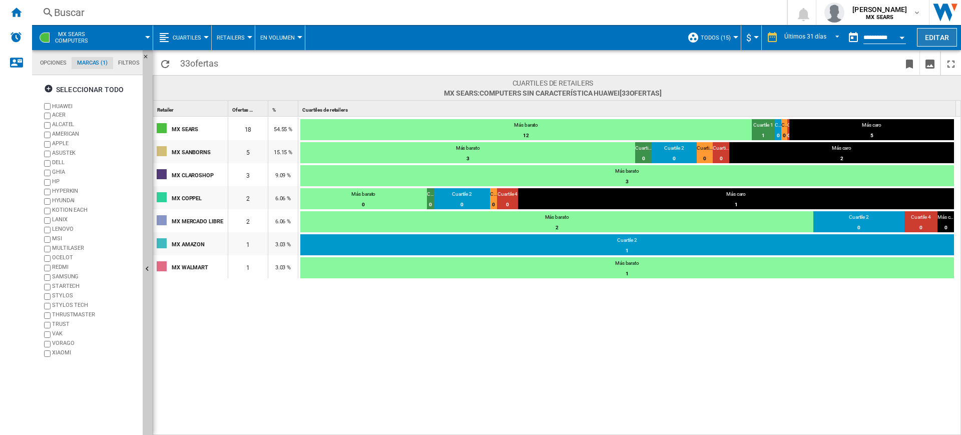
click at [769, 39] on button "Editar" at bounding box center [937, 37] width 40 height 19
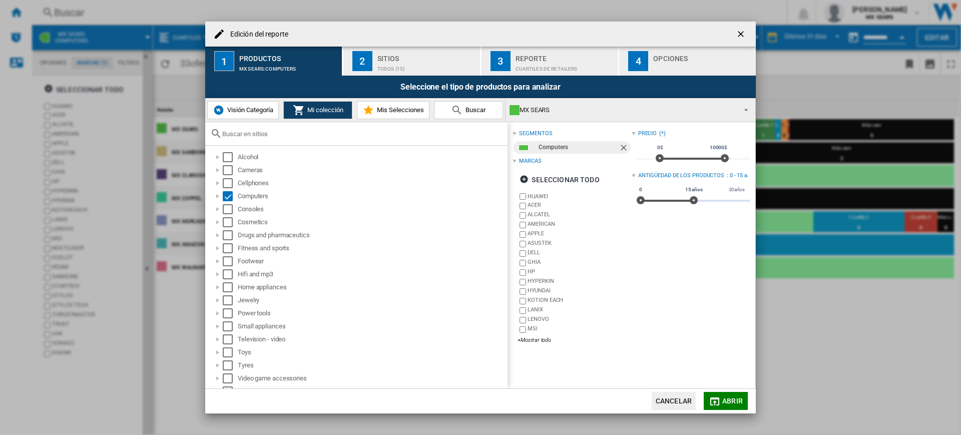
click at [421, 68] on div "TODOS (15)" at bounding box center [426, 66] width 99 height 11
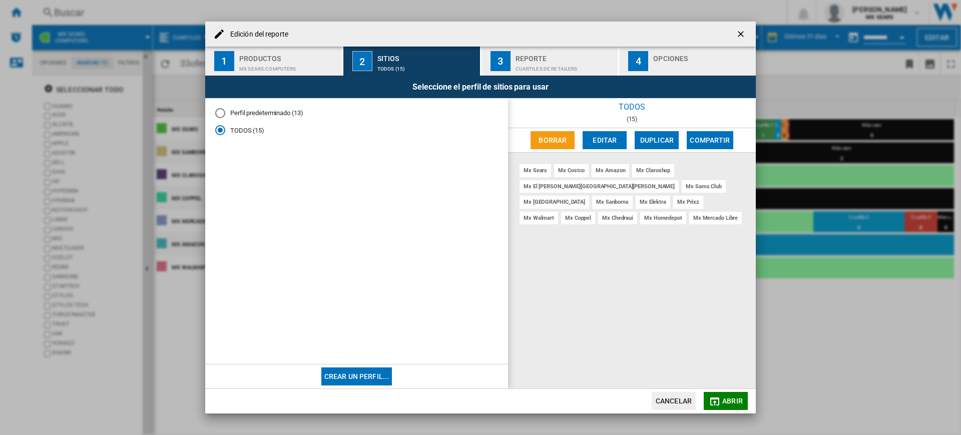
click at [528, 71] on div "Cuartiles de retailers" at bounding box center [565, 66] width 99 height 11
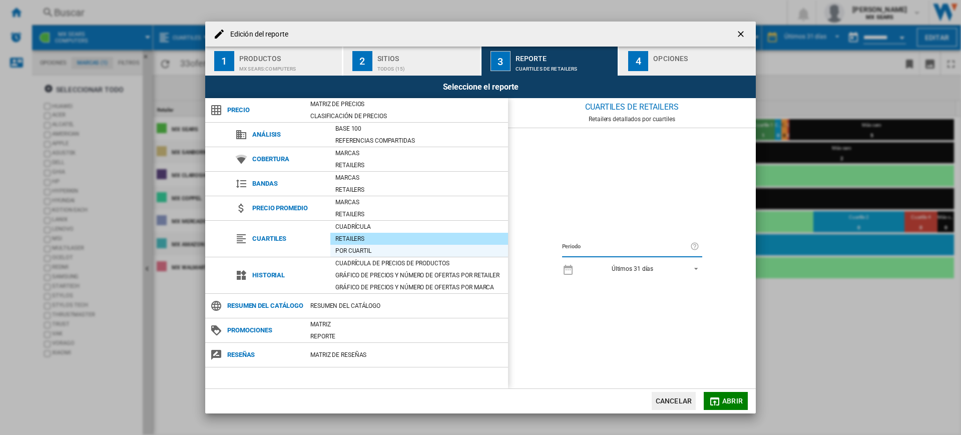
click at [396, 251] on div "Por cuartil" at bounding box center [419, 251] width 178 height 10
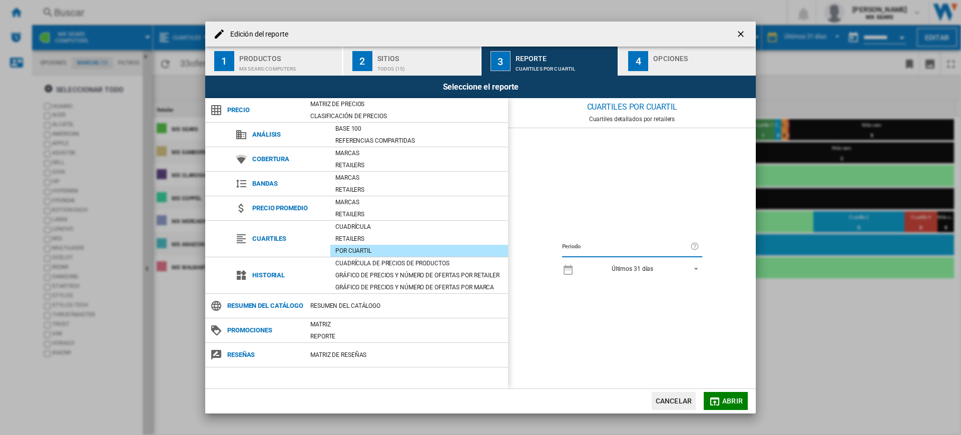
click at [737, 347] on span "Abrir" at bounding box center [732, 401] width 21 height 8
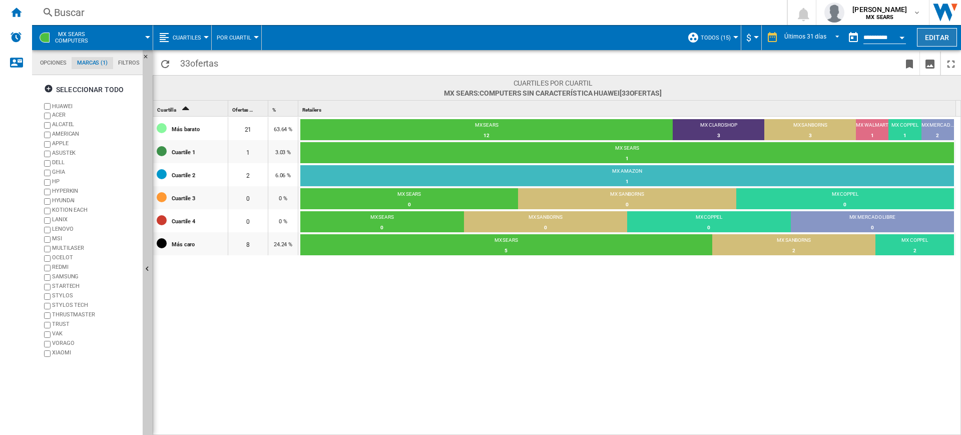
click at [769, 40] on button "Editar" at bounding box center [937, 37] width 40 height 19
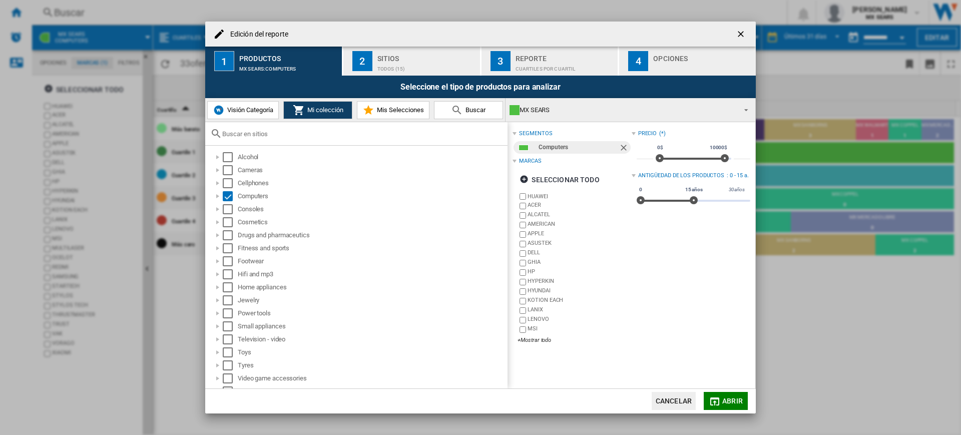
click at [524, 68] on div "Cuartiles por cuartil" at bounding box center [565, 66] width 99 height 11
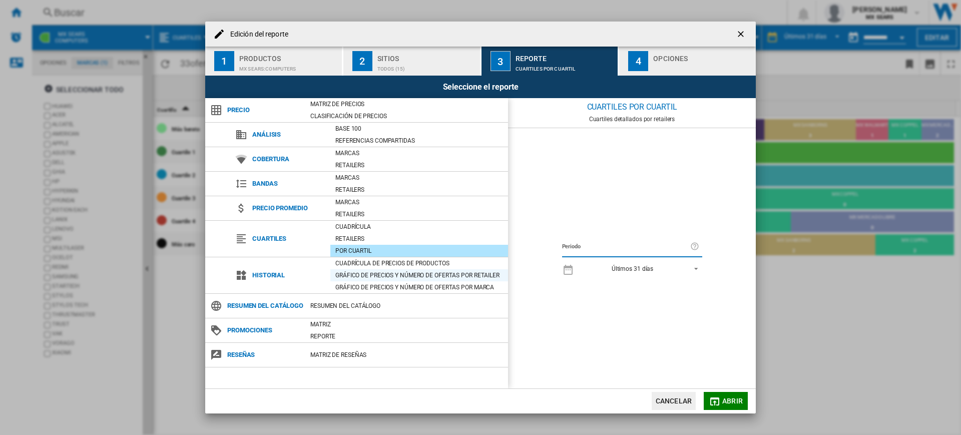
click at [399, 275] on div "Gráfico de precios y número de ofertas por retailer" at bounding box center [419, 275] width 178 height 10
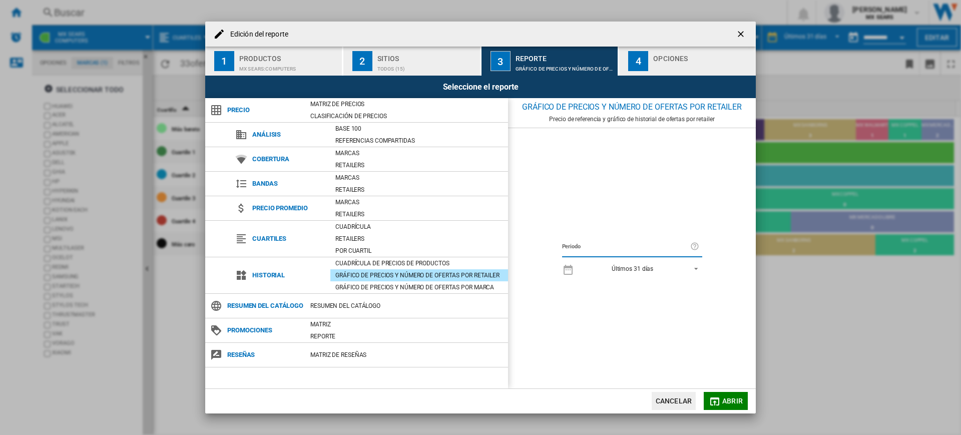
click at [736, 347] on button "Abrir" at bounding box center [726, 401] width 44 height 18
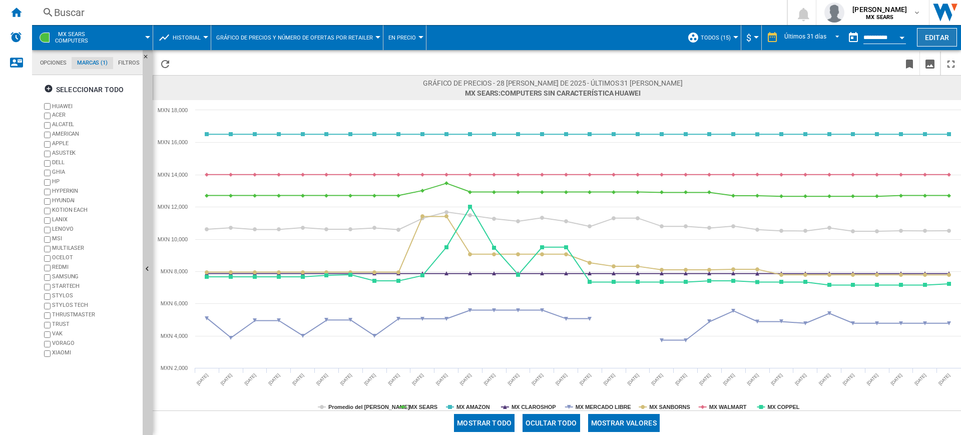
click at [769, 32] on button "Editar" at bounding box center [937, 37] width 40 height 19
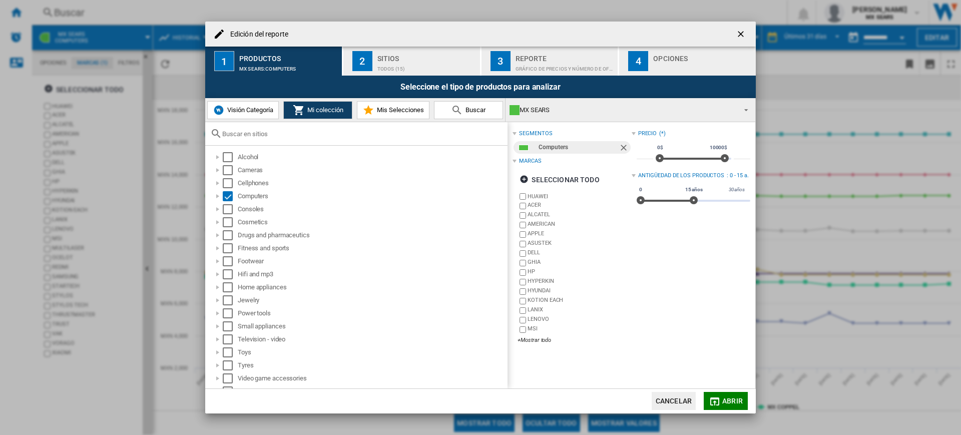
click at [535, 86] on div "Seleccione el tipo de productos para analizar" at bounding box center [480, 87] width 551 height 23
click at [549, 66] on div "Gráfico de precios y número de ofertas por retailer" at bounding box center [565, 66] width 99 height 11
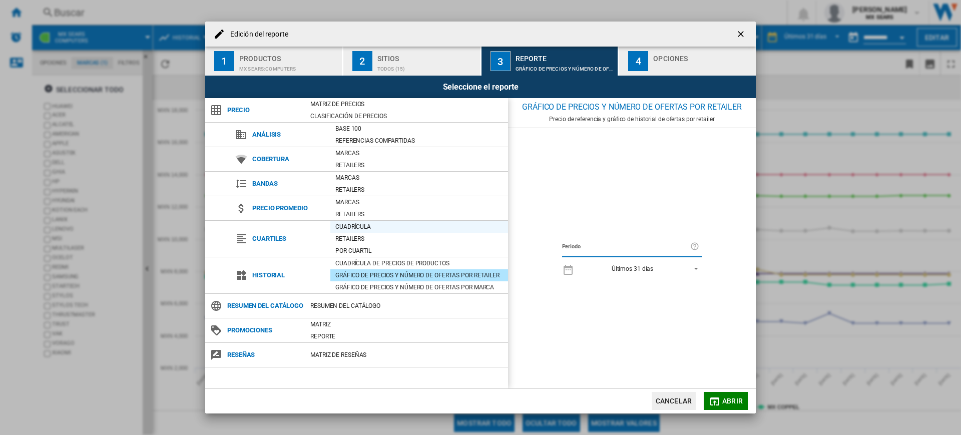
click at [388, 226] on div "Cuadrícula" at bounding box center [419, 227] width 178 height 10
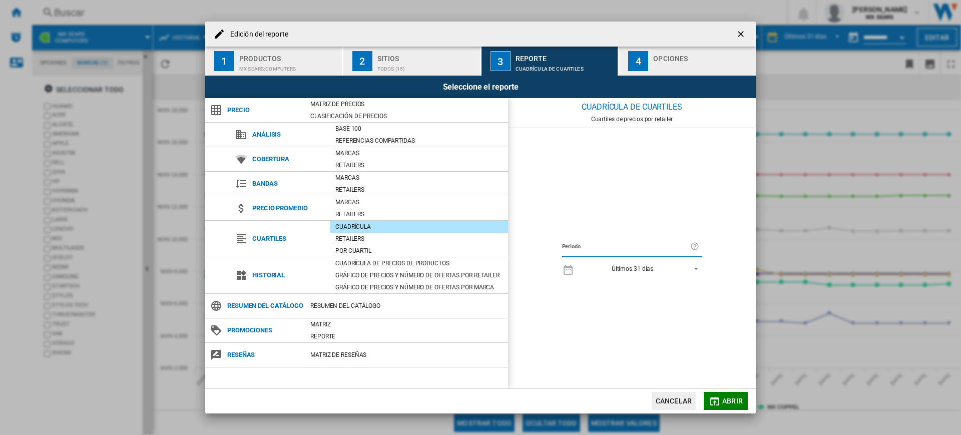
click at [427, 58] on div "Sitios" at bounding box center [426, 56] width 99 height 11
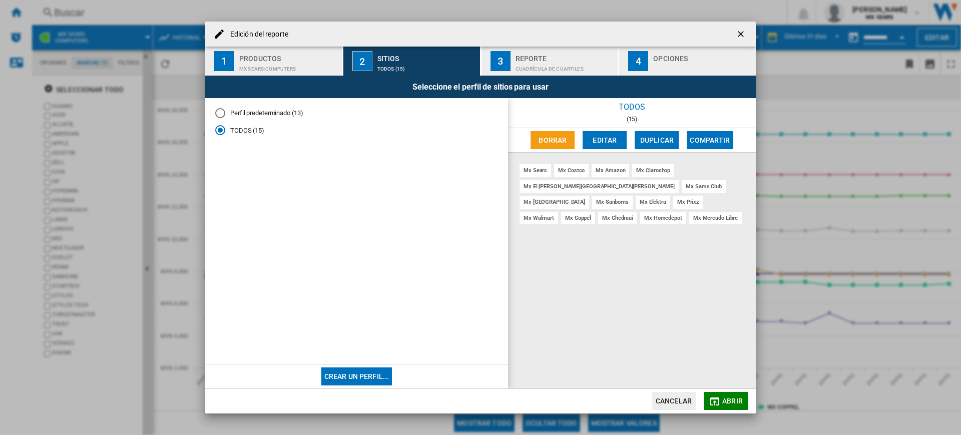
click at [595, 54] on div "Reporte" at bounding box center [565, 56] width 99 height 11
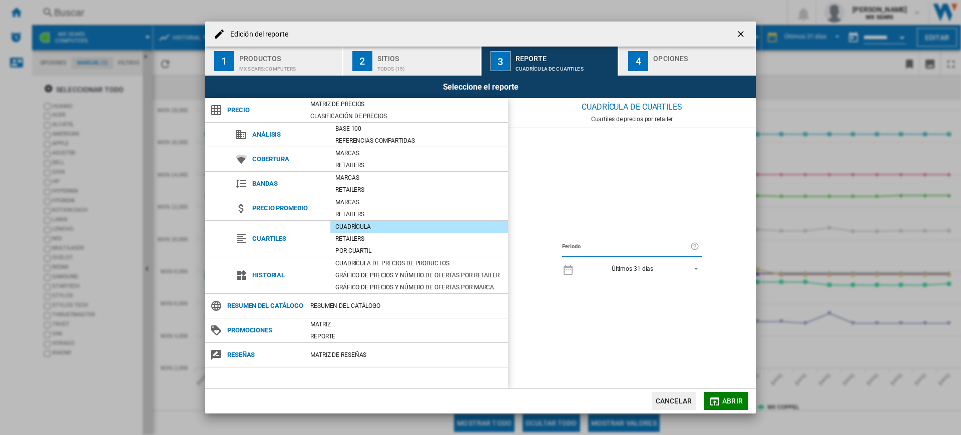
click at [710, 347] on md-icon "Edición del ..." at bounding box center [715, 402] width 12 height 12
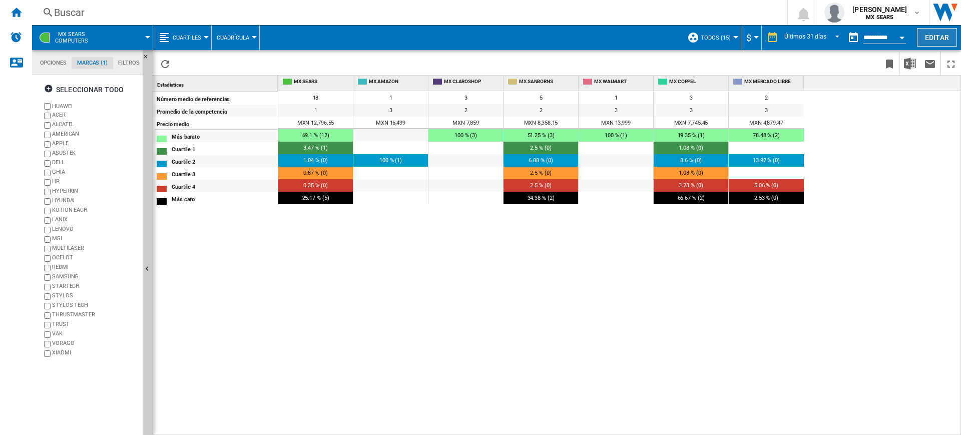
click at [769, 37] on button "Editar" at bounding box center [937, 37] width 40 height 19
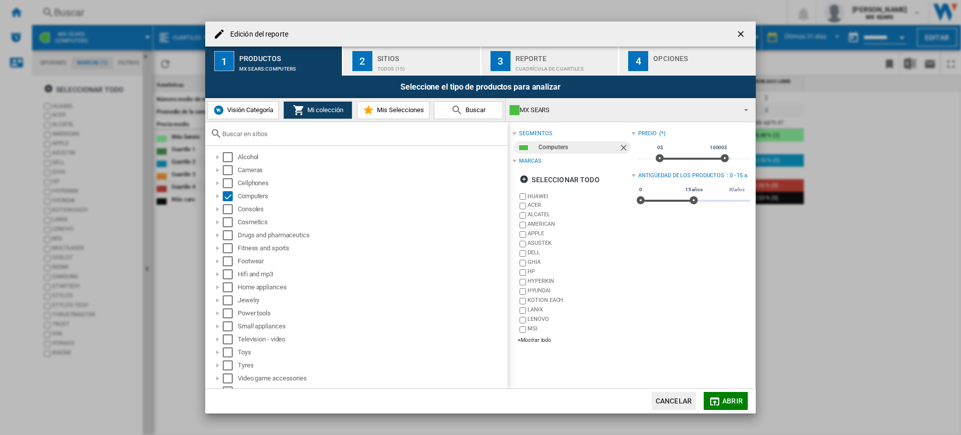
click at [438, 65] on div "TODOS (15)" at bounding box center [426, 66] width 99 height 11
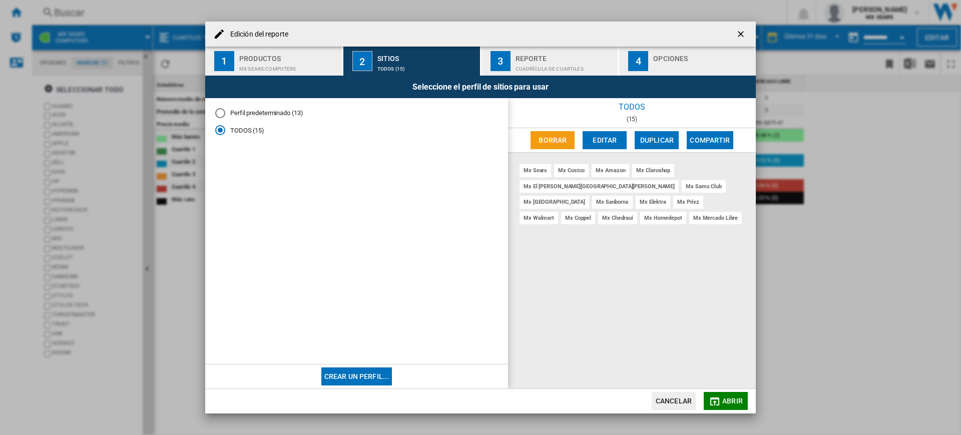
click at [536, 70] on div "Cuadrícula de cuartiles" at bounding box center [565, 66] width 99 height 11
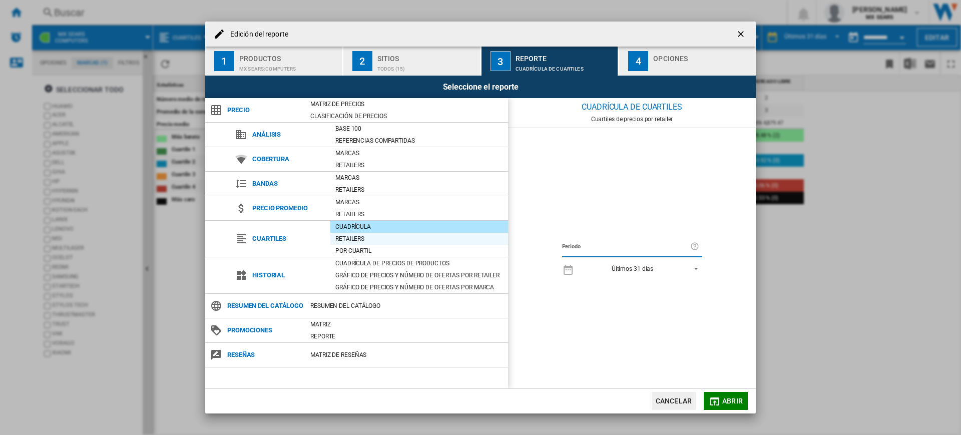
click at [401, 235] on div "Retailers" at bounding box center [419, 239] width 178 height 10
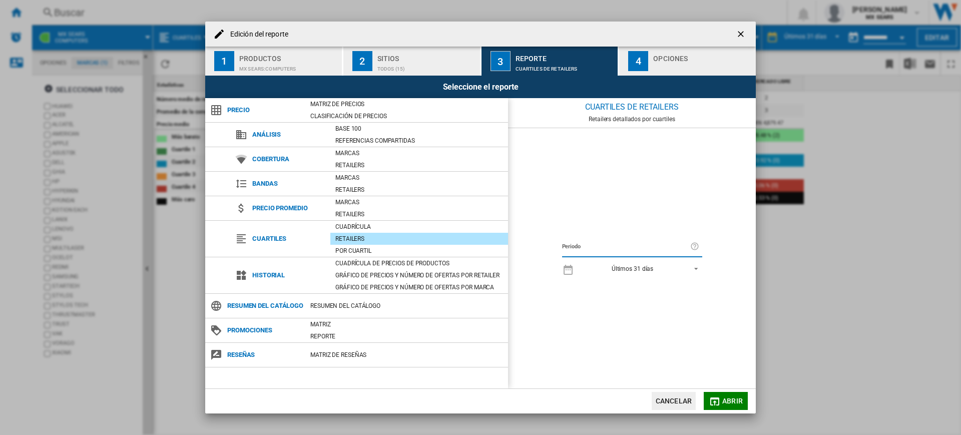
click at [728, 347] on button "Abrir" at bounding box center [726, 401] width 44 height 18
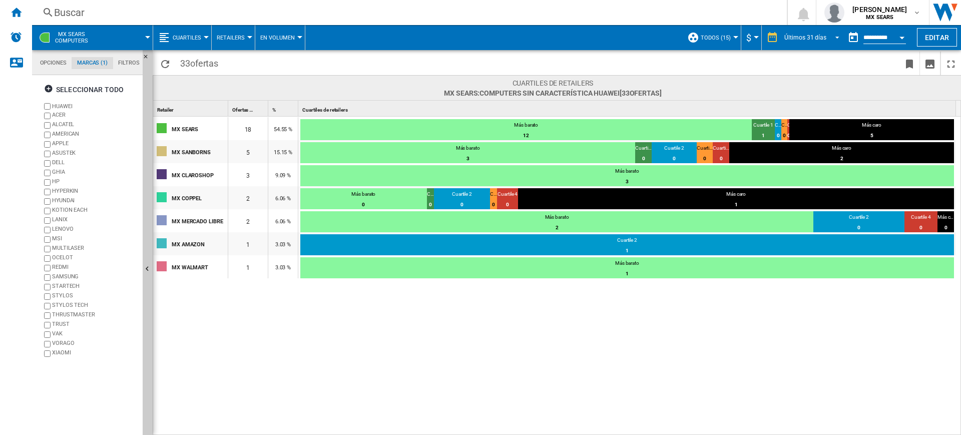
click at [769, 40] on span "Últimos 31 días" at bounding box center [806, 38] width 42 height 9
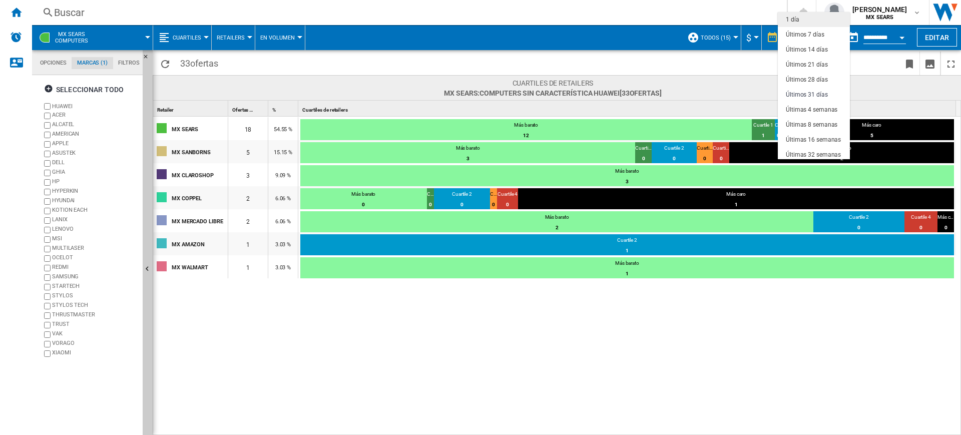
click at [769, 17] on md-option "1 día" at bounding box center [814, 19] width 72 height 15
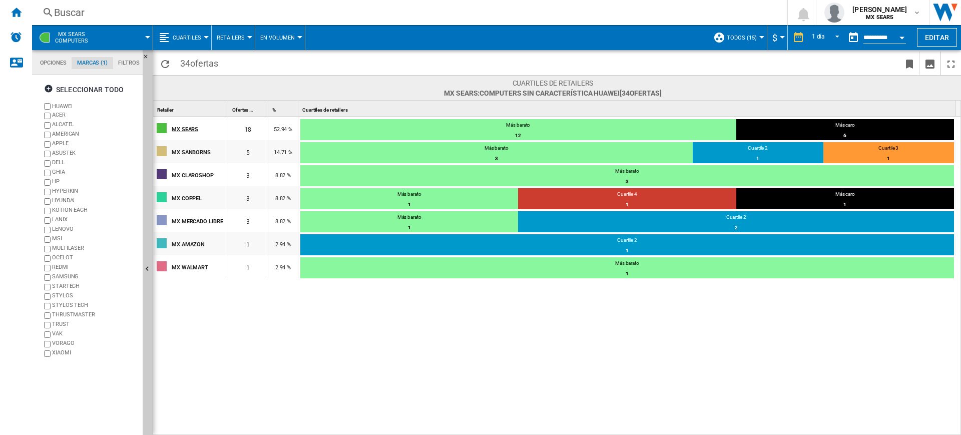
click at [175, 134] on div "MX SEARS" at bounding box center [200, 128] width 56 height 21
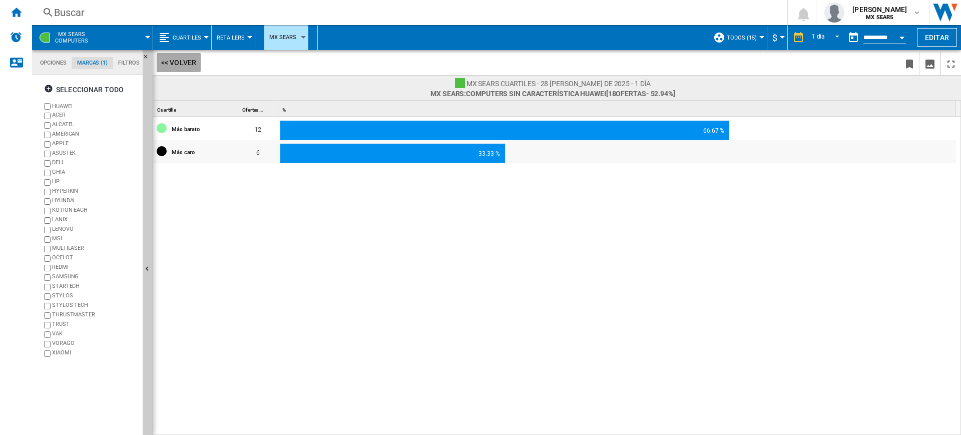
click at [176, 64] on button "<< Volver" at bounding box center [179, 62] width 44 height 19
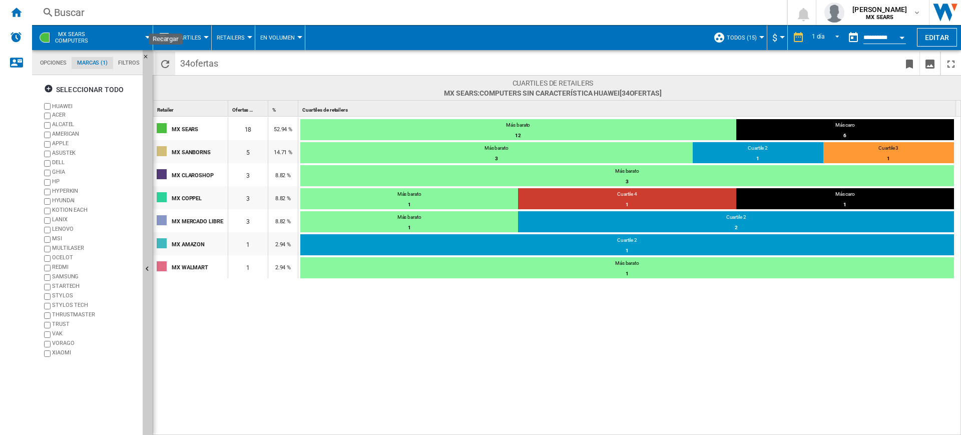
click at [168, 63] on ng-md-icon "Recargar" at bounding box center [165, 64] width 12 height 12
click at [187, 129] on div "MX SEARS" at bounding box center [200, 128] width 56 height 21
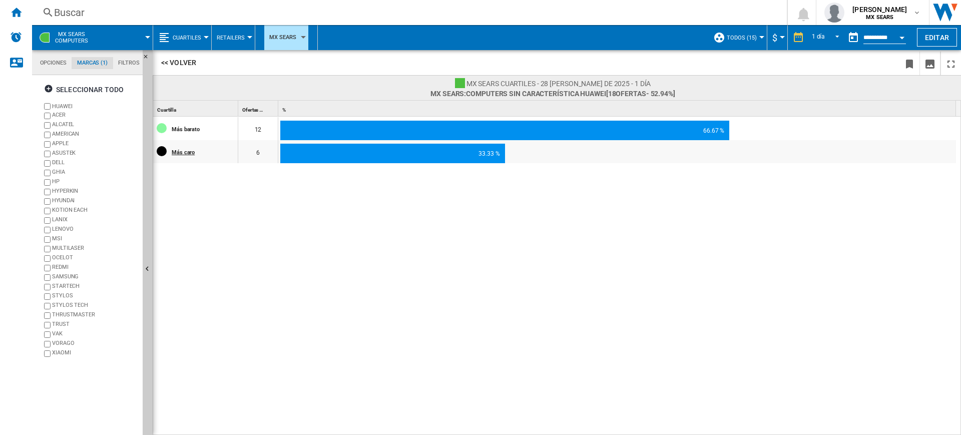
click at [185, 154] on div "Más caro" at bounding box center [205, 151] width 66 height 21
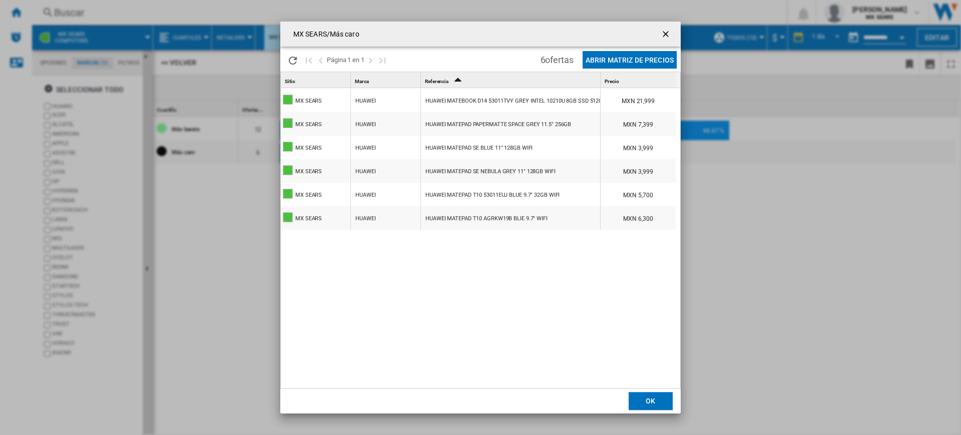
click at [212, 195] on div "MX SEARS/Más caro Espere, por favor... Página 1 en 1 6 ofertas Abrir Matriz de …" at bounding box center [480, 217] width 961 height 435
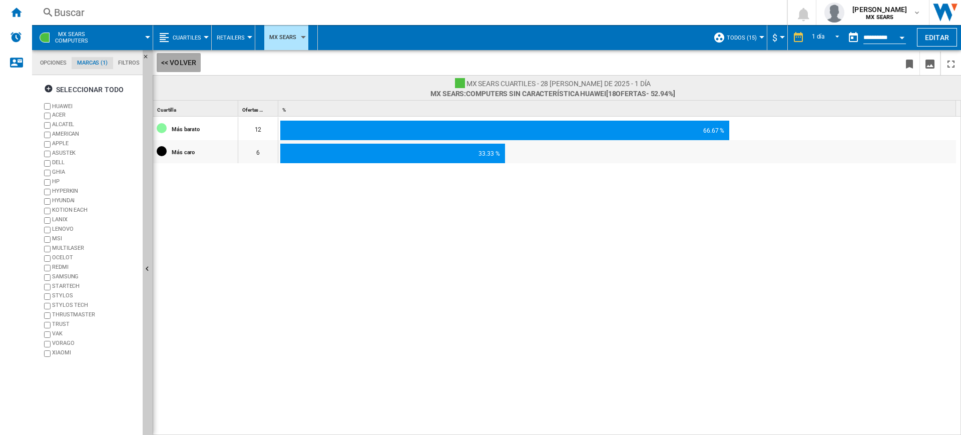
click at [169, 62] on button "<< Volver" at bounding box center [179, 62] width 44 height 19
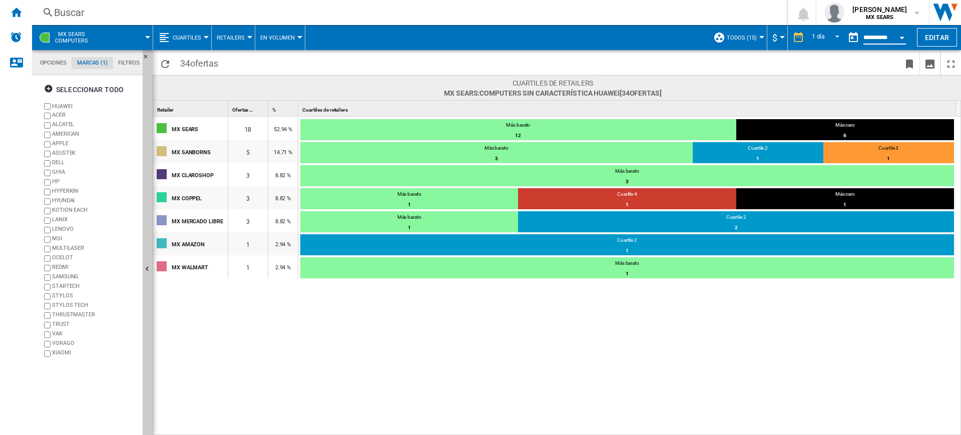
click at [769, 40] on input "**********" at bounding box center [885, 39] width 43 height 9
click at [769, 38] on button "Open calendar" at bounding box center [902, 36] width 18 height 18
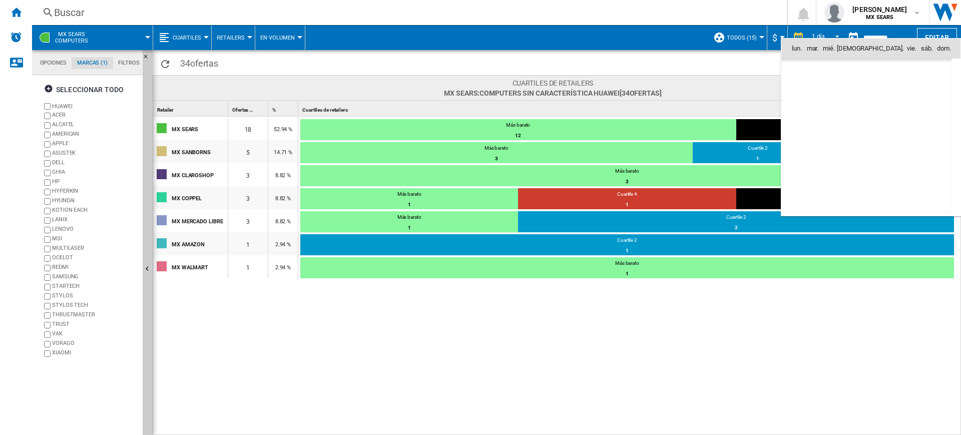
scroll to position [4776, 0]
click at [769, 69] on md-icon "August 2025" at bounding box center [823, 70] width 12 height 12
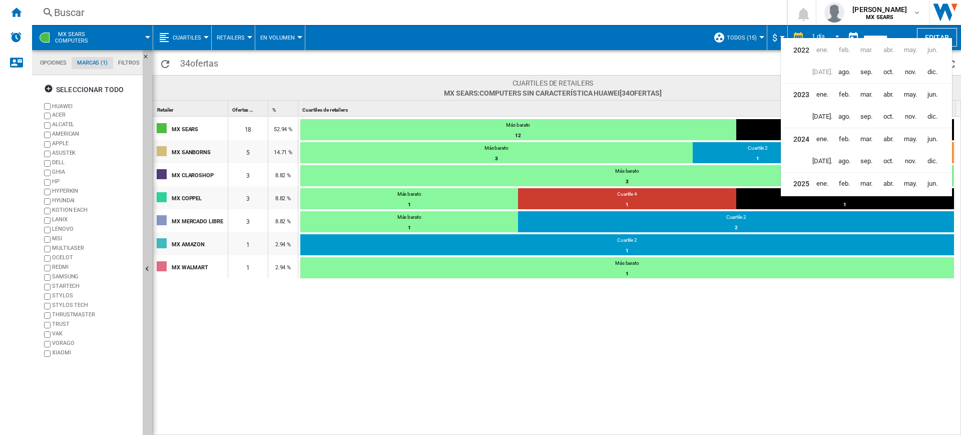
scroll to position [25, 0]
click at [769, 179] on span "[DATE]." at bounding box center [823, 181] width 20 height 20
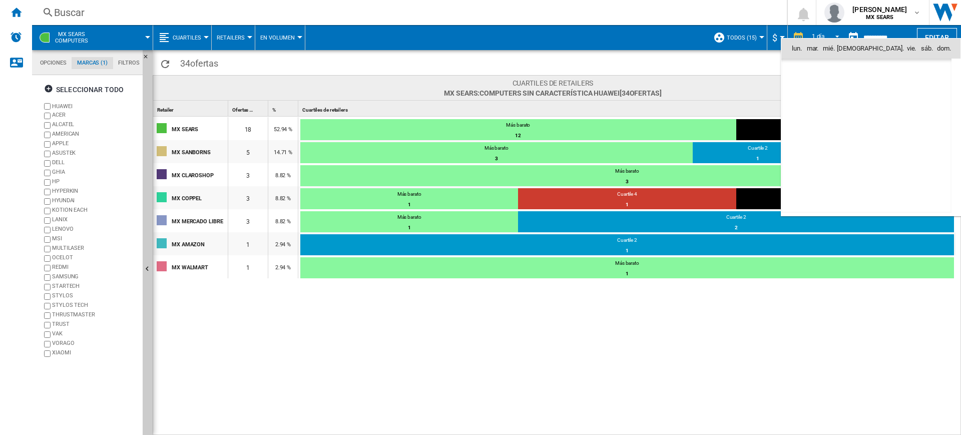
scroll to position [4644, 0]
click at [769, 177] on span "31" at bounding box center [867, 180] width 20 height 20
type input "**********"
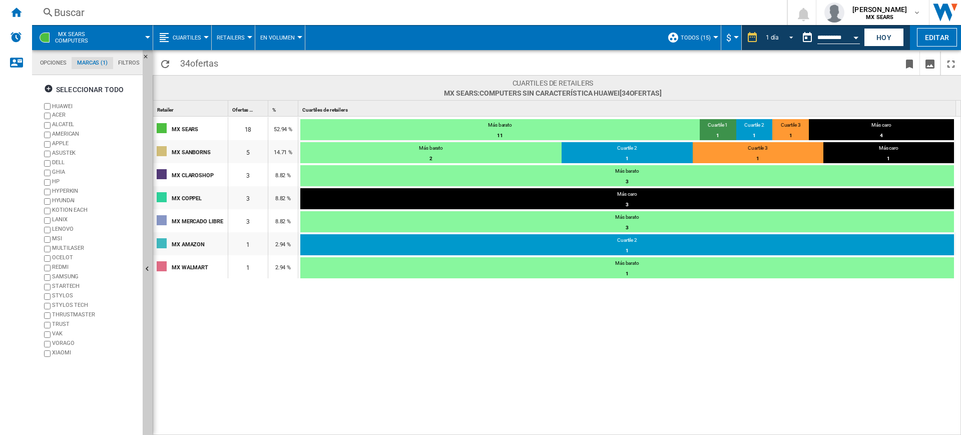
click at [769, 40] on md-select-value "1 día" at bounding box center [781, 37] width 34 height 15
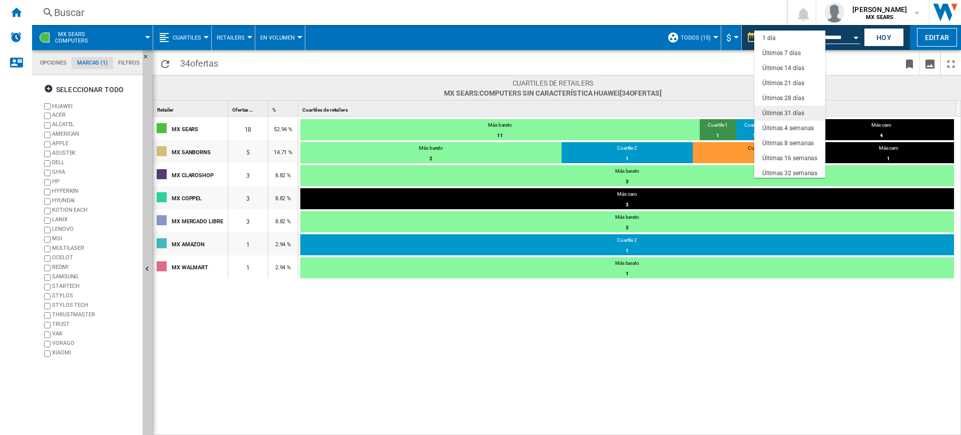
click at [769, 113] on div "Últimos 31 días" at bounding box center [784, 113] width 42 height 9
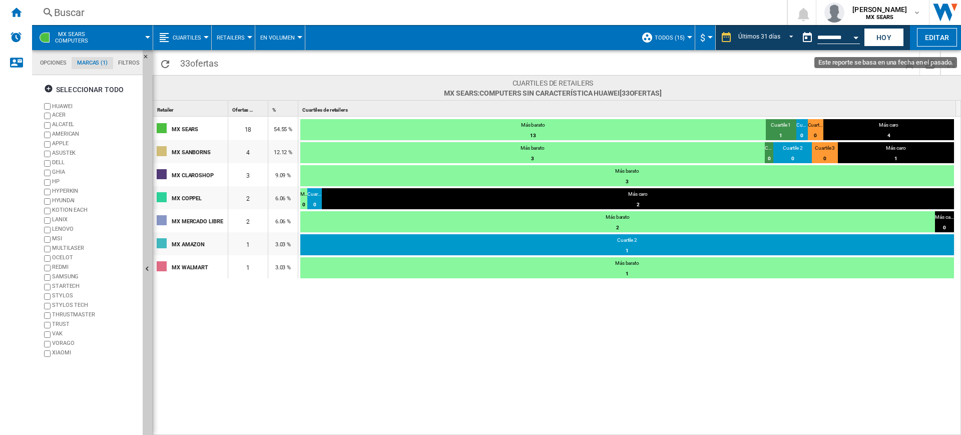
click at [769, 42] on button "Open calendar" at bounding box center [856, 36] width 18 height 18
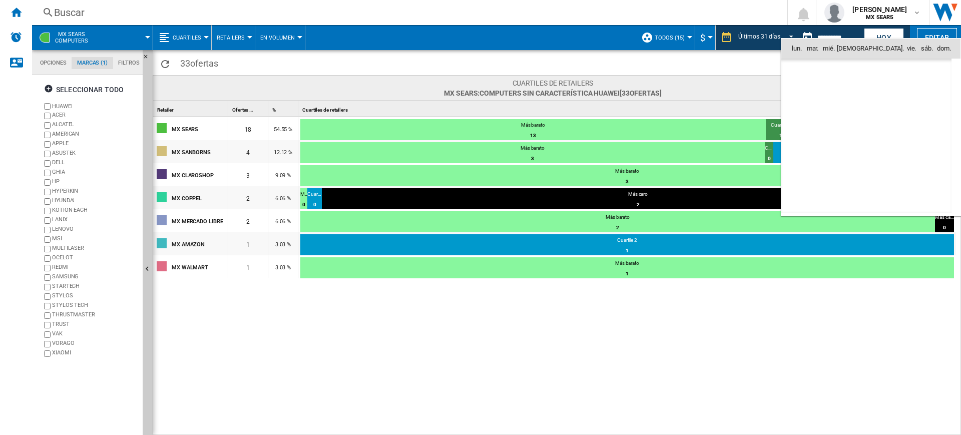
scroll to position [4644, 0]
click at [769, 88] on span "1" at bounding box center [823, 92] width 20 height 20
type input "**********"
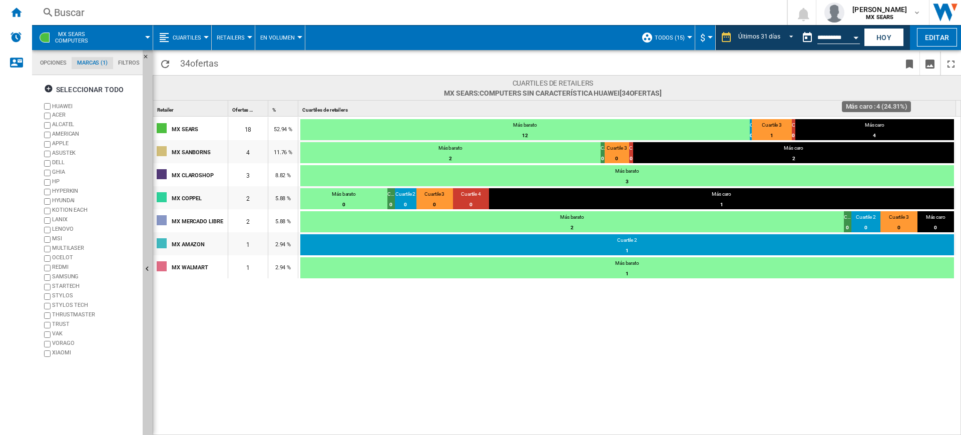
click at [769, 128] on div "Más caro" at bounding box center [875, 126] width 159 height 9
click at [769, 124] on div "Más caro" at bounding box center [875, 126] width 159 height 9
click at [769, 132] on div "4" at bounding box center [875, 136] width 159 height 10
click at [769, 145] on div "Más caro" at bounding box center [793, 149] width 321 height 9
click at [330, 105] on div "Cuartiles de retailers 1" at bounding box center [628, 109] width 656 height 16
